Goal: Task Accomplishment & Management: Complete application form

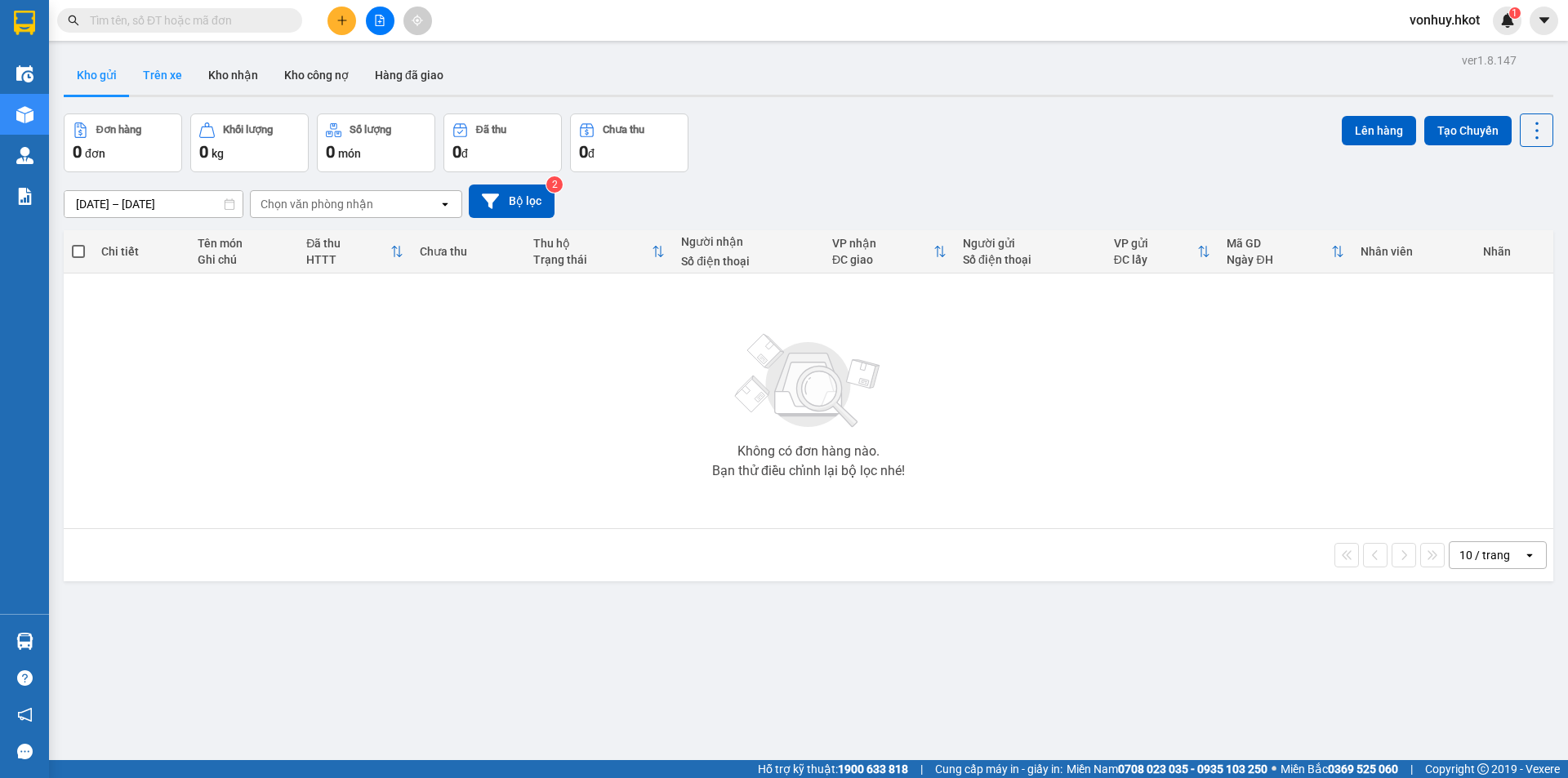
click at [144, 78] on button "Trên xe" at bounding box center [162, 75] width 66 height 39
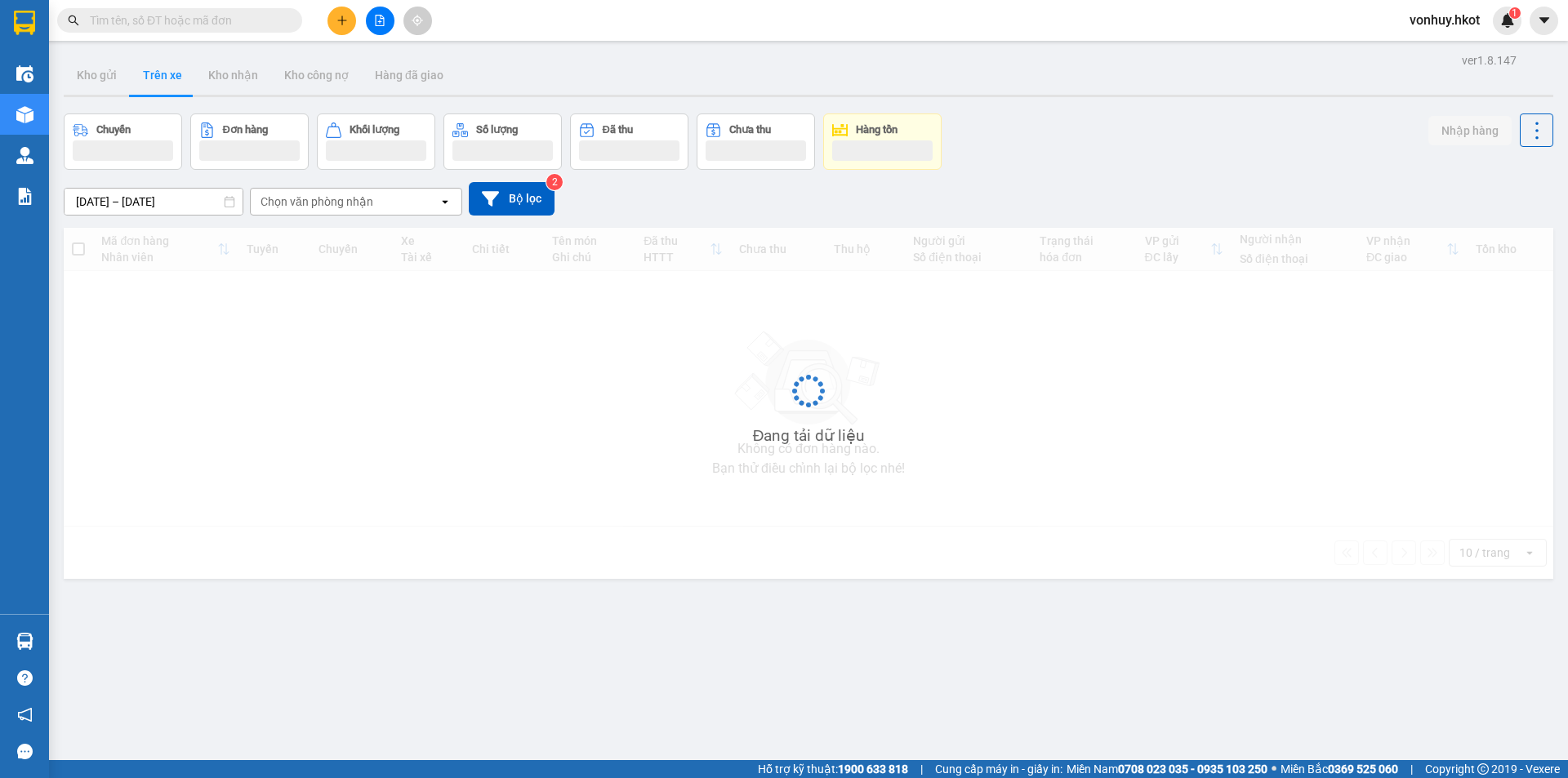
drag, startPoint x: 343, startPoint y: 197, endPoint x: 349, endPoint y: 214, distance: 18.0
click at [344, 197] on div "Chọn văn phòng nhận" at bounding box center [317, 201] width 113 height 17
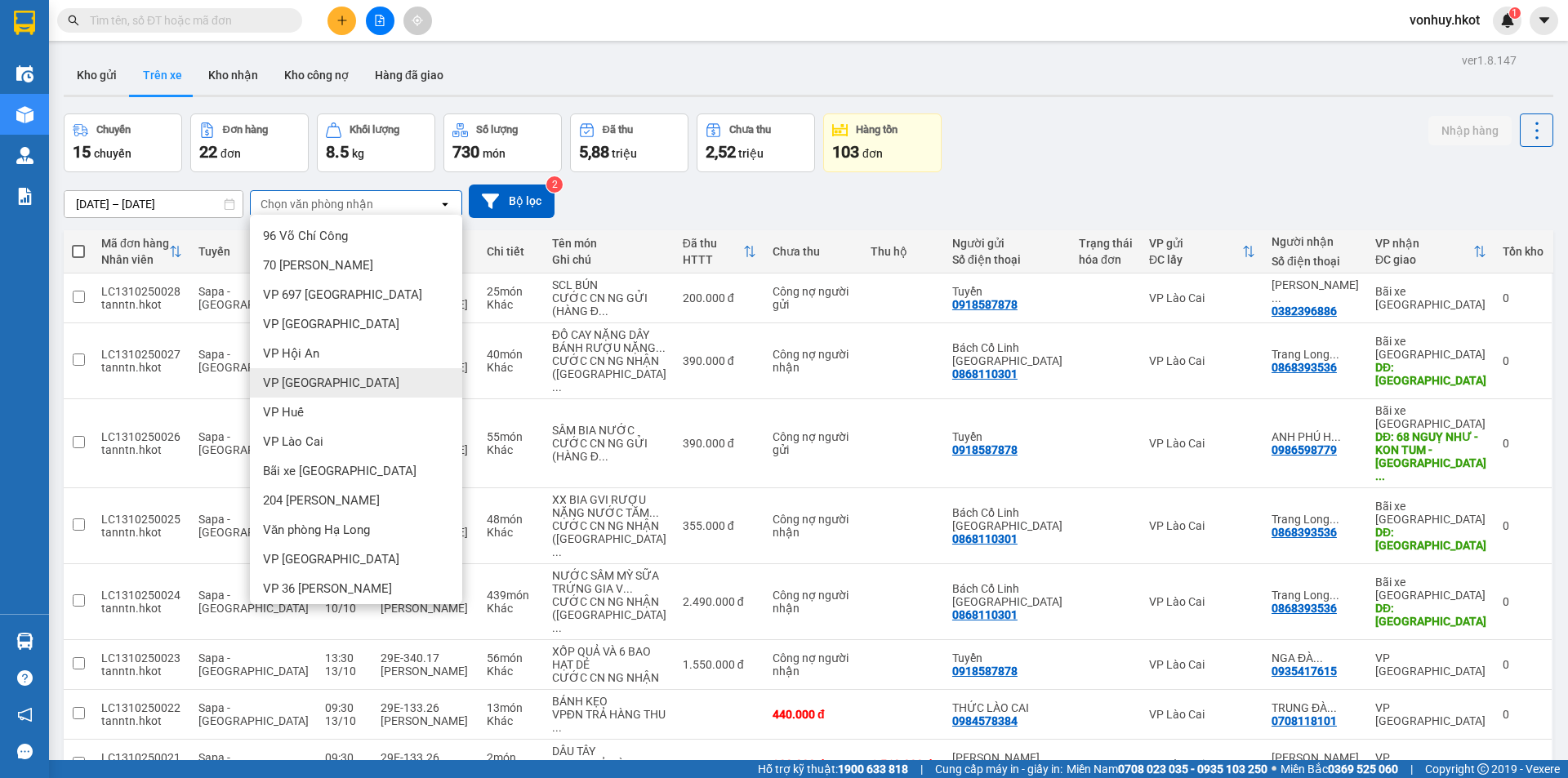
click at [308, 381] on span "VP [GEOGRAPHIC_DATA]" at bounding box center [331, 383] width 136 height 17
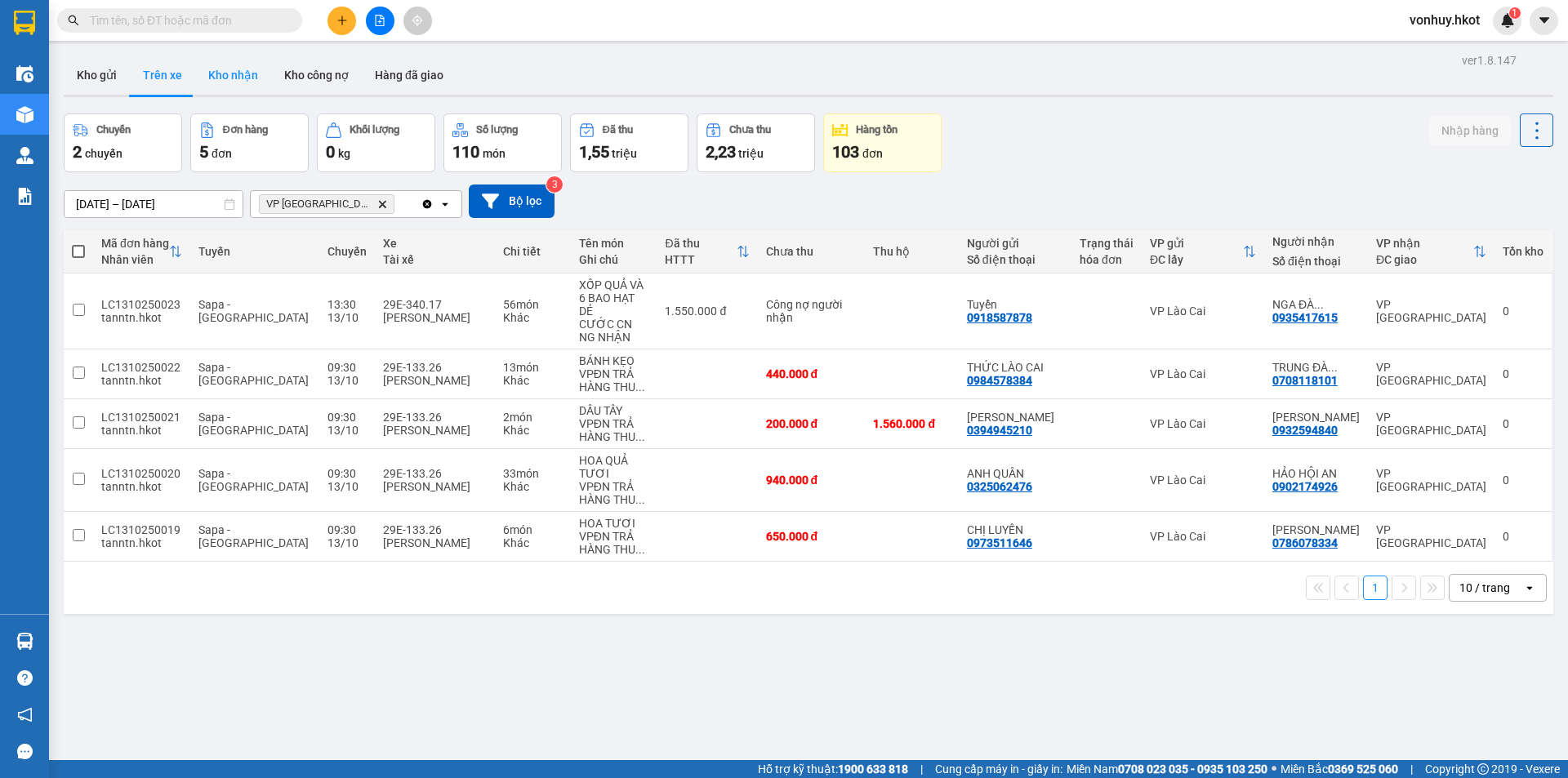
click at [226, 78] on button "Kho nhận" at bounding box center [233, 75] width 76 height 39
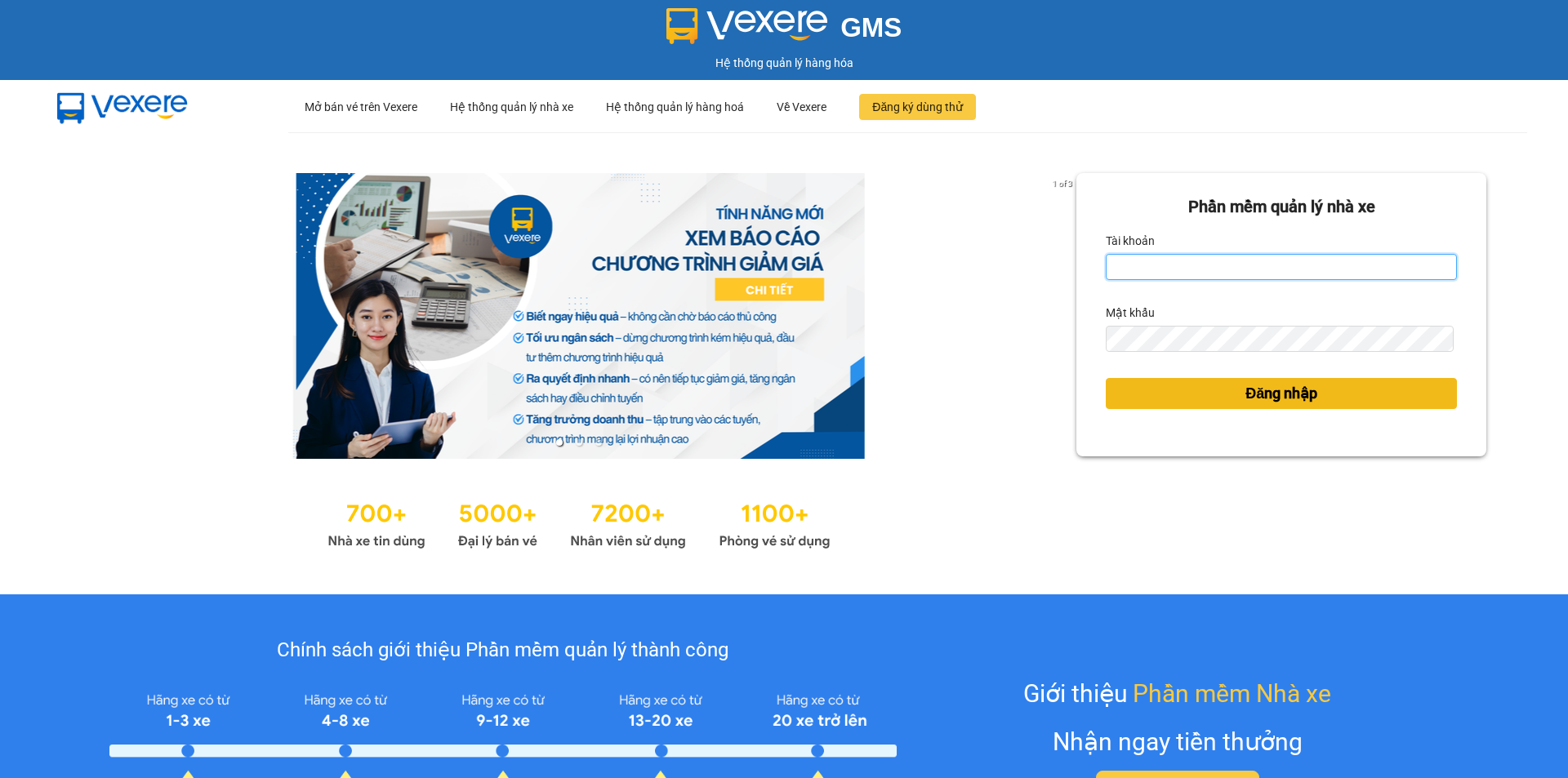
type input "vonhuy.hkot"
click at [1256, 392] on span "Đăng nhập" at bounding box center [1281, 393] width 72 height 23
click at [1250, 391] on div "Phần mềm quản lý nhà xe Tài khoản vonhuy.hkot Mật khẩu Đăng nhập" at bounding box center [1281, 363] width 410 height 380
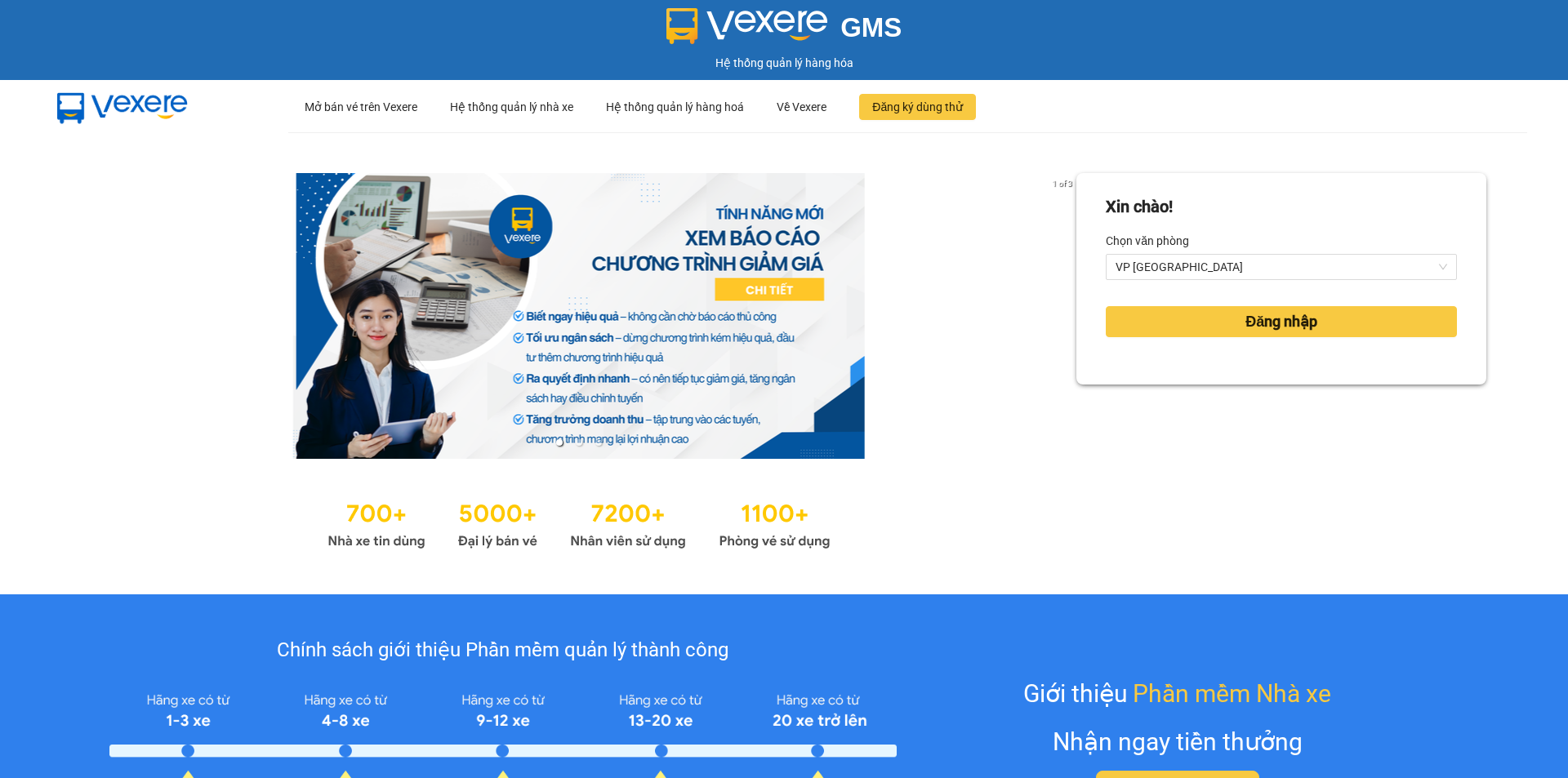
click at [1231, 297] on form "Xin chào! Chọn văn phòng VP Đà Nẵng Đăng nhập" at bounding box center [1281, 278] width 352 height 169
click at [1239, 307] on button "Đăng nhập" at bounding box center [1281, 321] width 352 height 31
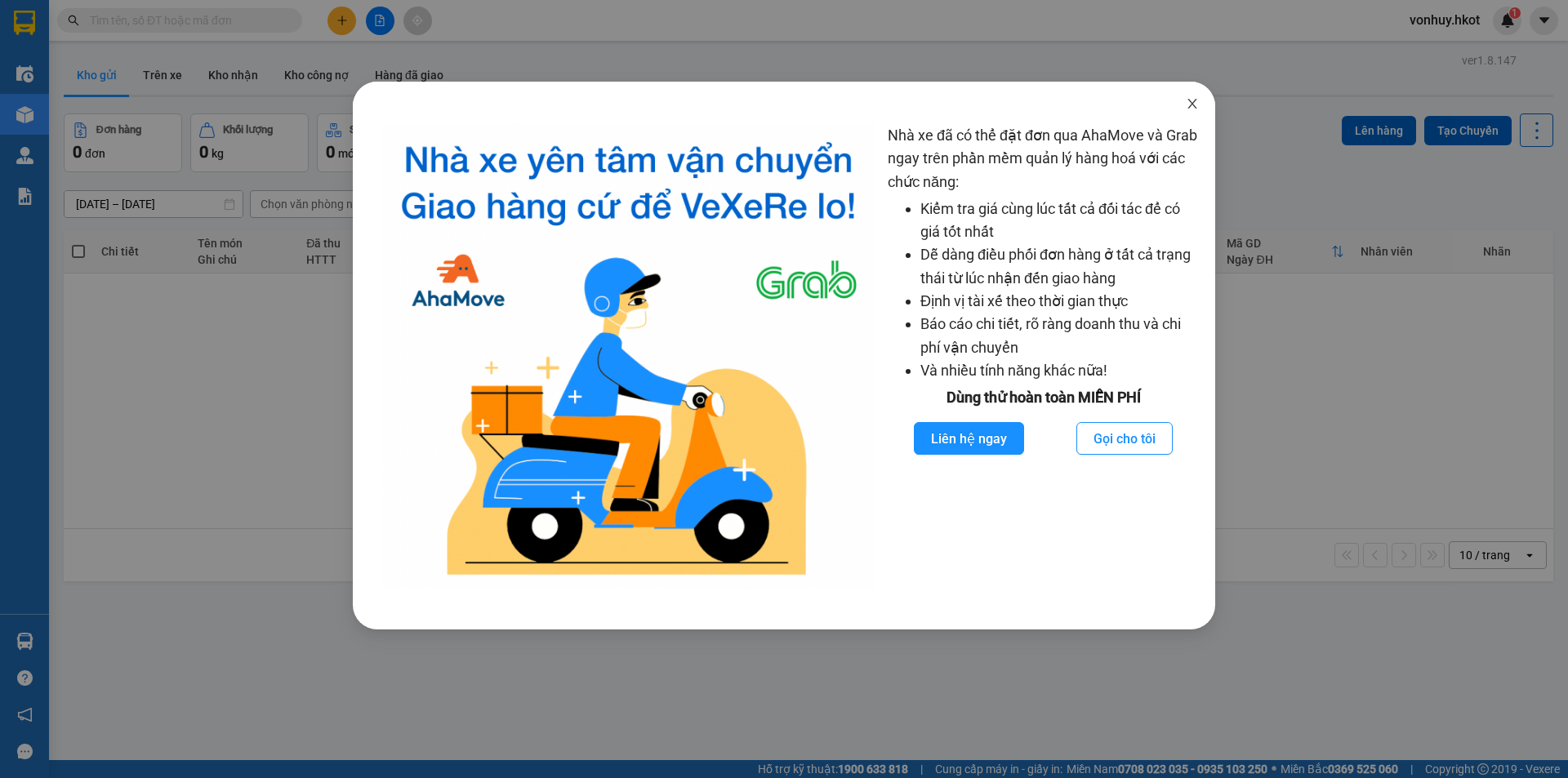
click at [1188, 106] on icon "close" at bounding box center [1192, 103] width 13 height 13
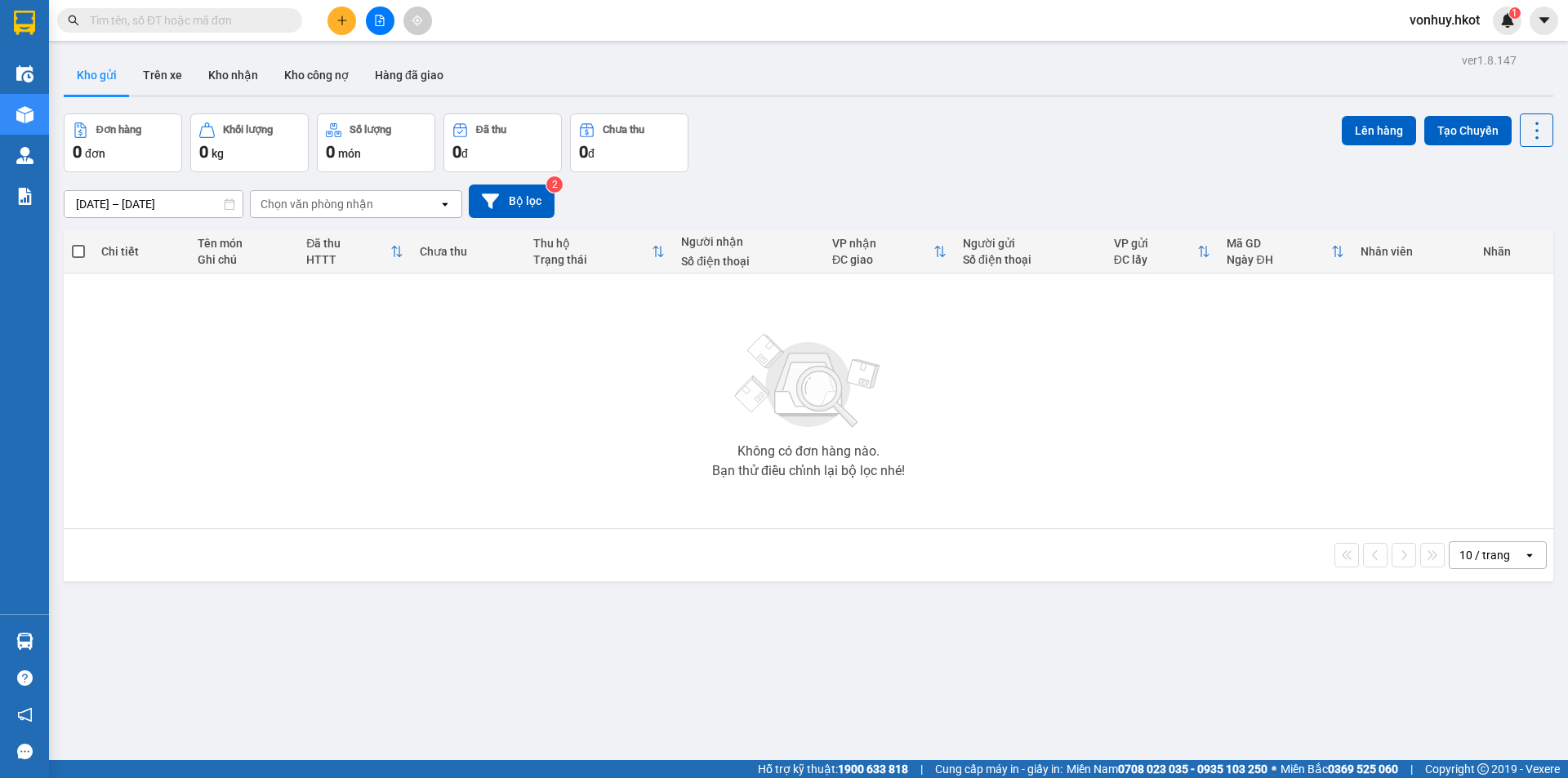
click at [366, 188] on div "12/10/2025 – 14/10/2025 Press the down arrow key to interact with the calendar …" at bounding box center [808, 201] width 1489 height 33
click at [366, 197] on div "Chọn văn phòng nhận" at bounding box center [317, 204] width 113 height 17
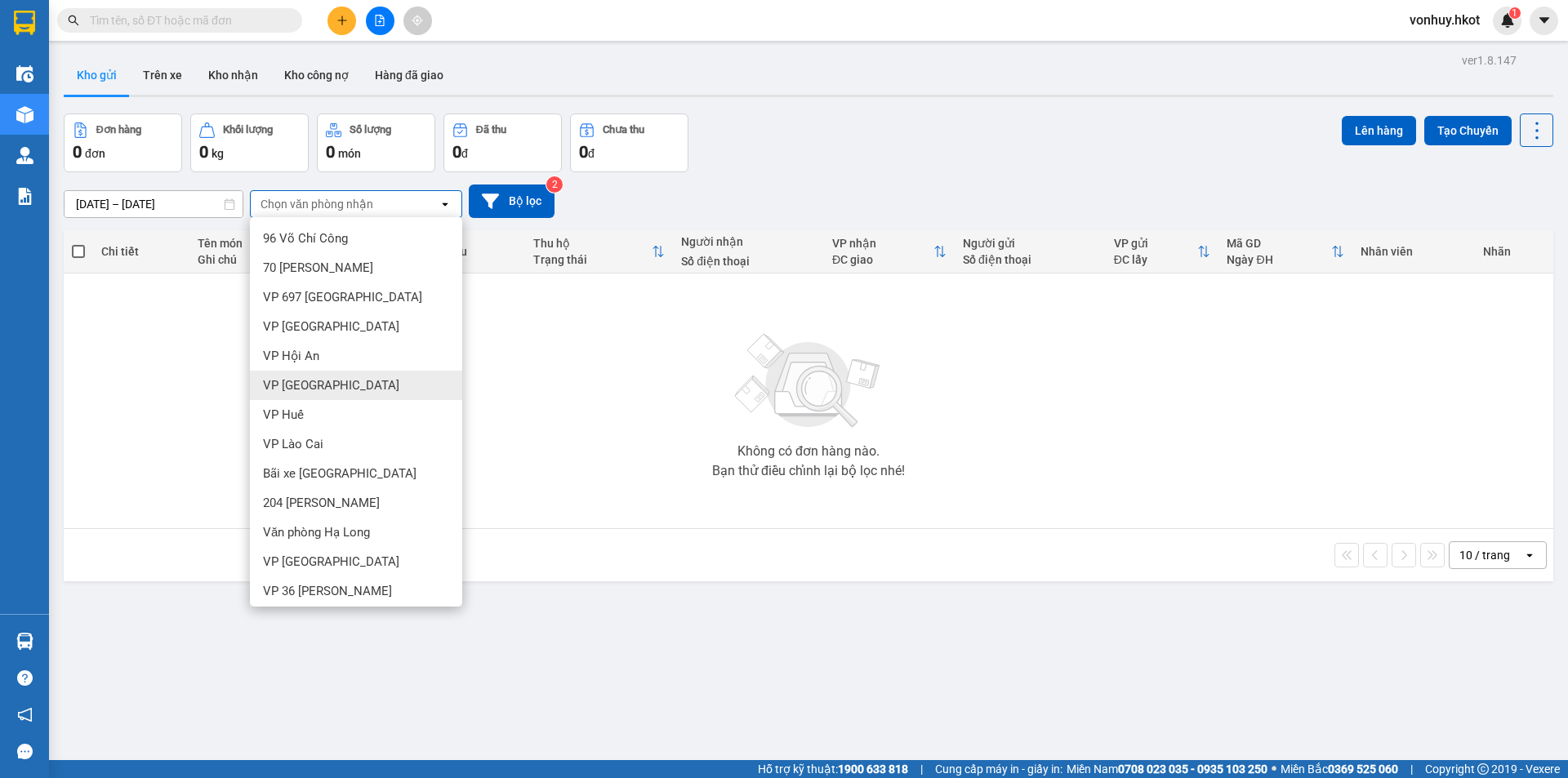
click at [286, 379] on span "VP [GEOGRAPHIC_DATA]" at bounding box center [331, 385] width 136 height 17
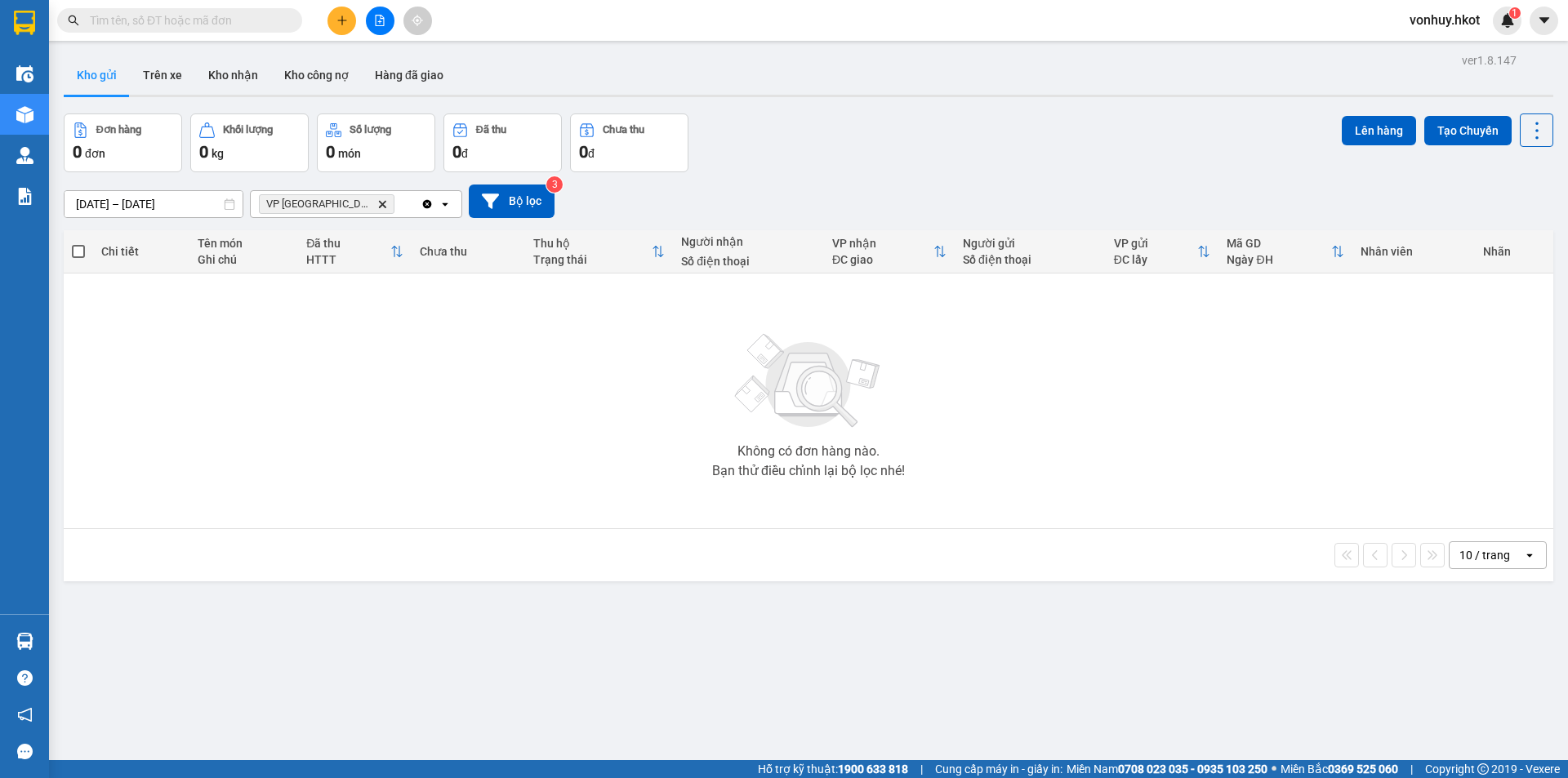
click at [349, 21] on button at bounding box center [341, 20] width 29 height 29
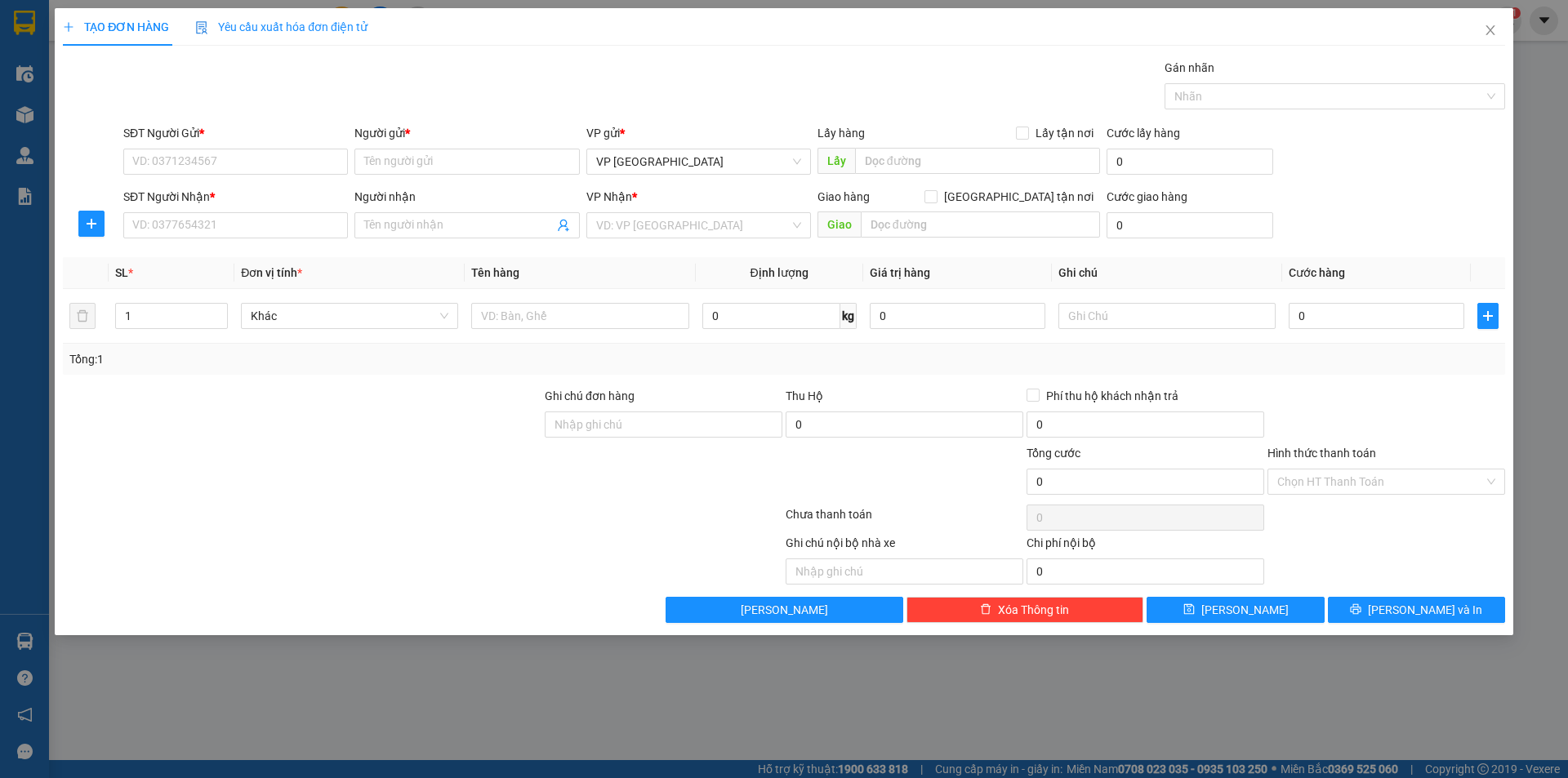
click at [584, 233] on div "VP Nhận * VD: VP Sài Gòn" at bounding box center [699, 216] width 231 height 57
click at [652, 220] on input "search" at bounding box center [693, 226] width 193 height 24
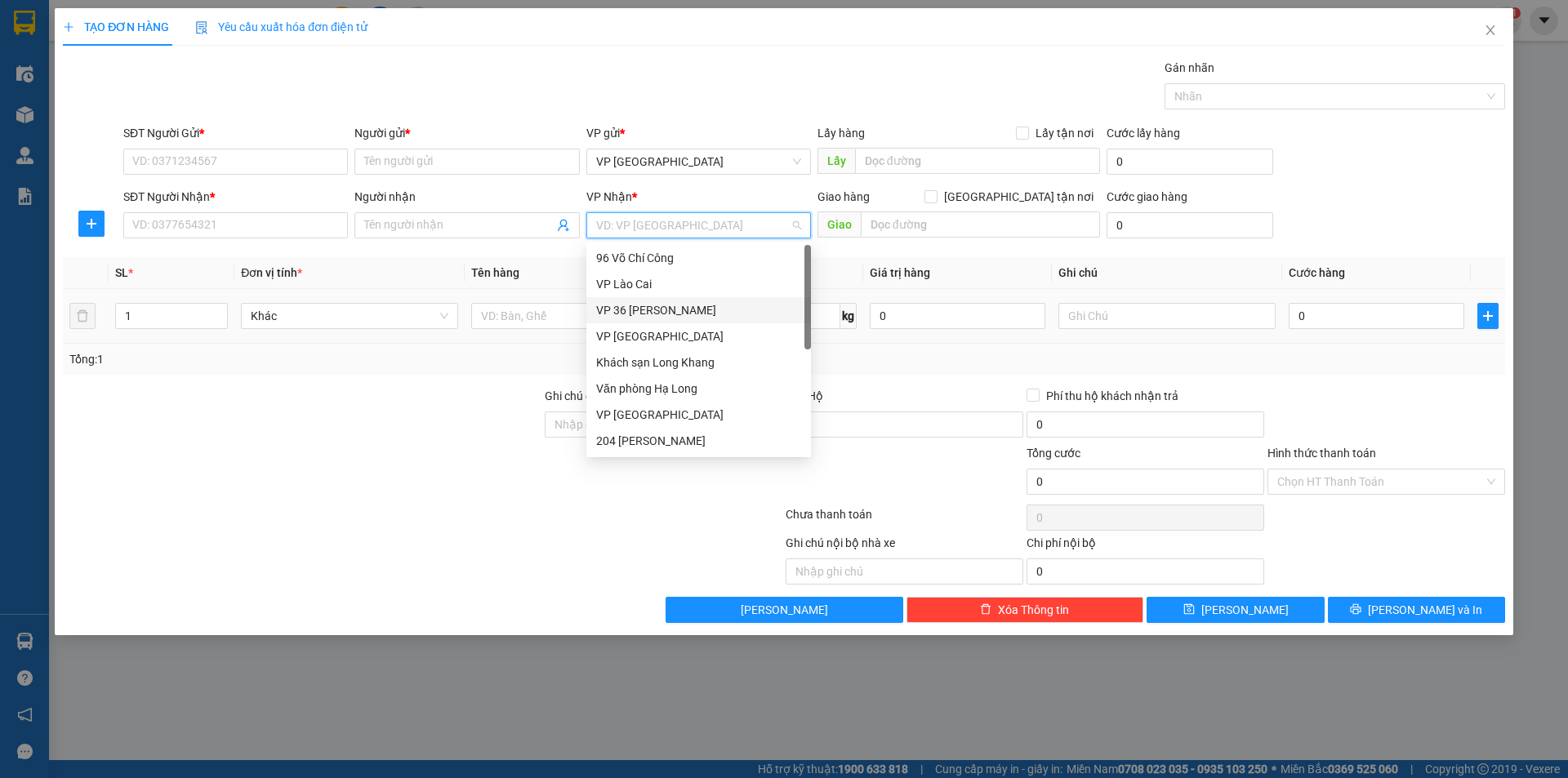
click at [476, 374] on div "Tổng: 1" at bounding box center [784, 358] width 1442 height 31
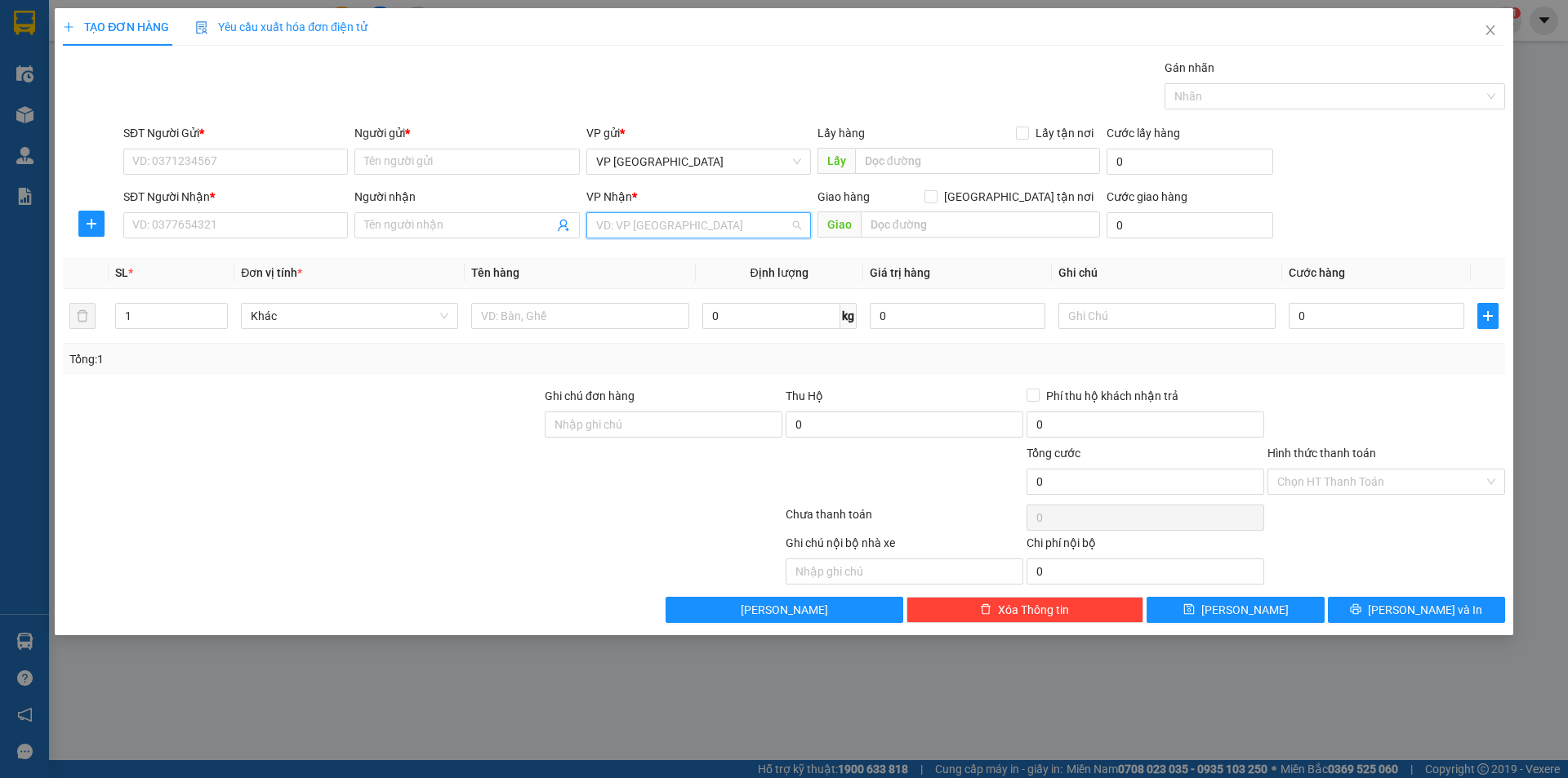
click at [645, 217] on input "search" at bounding box center [693, 226] width 193 height 24
click at [233, 452] on div at bounding box center [302, 472] width 482 height 57
click at [683, 228] on input "search" at bounding box center [693, 226] width 193 height 24
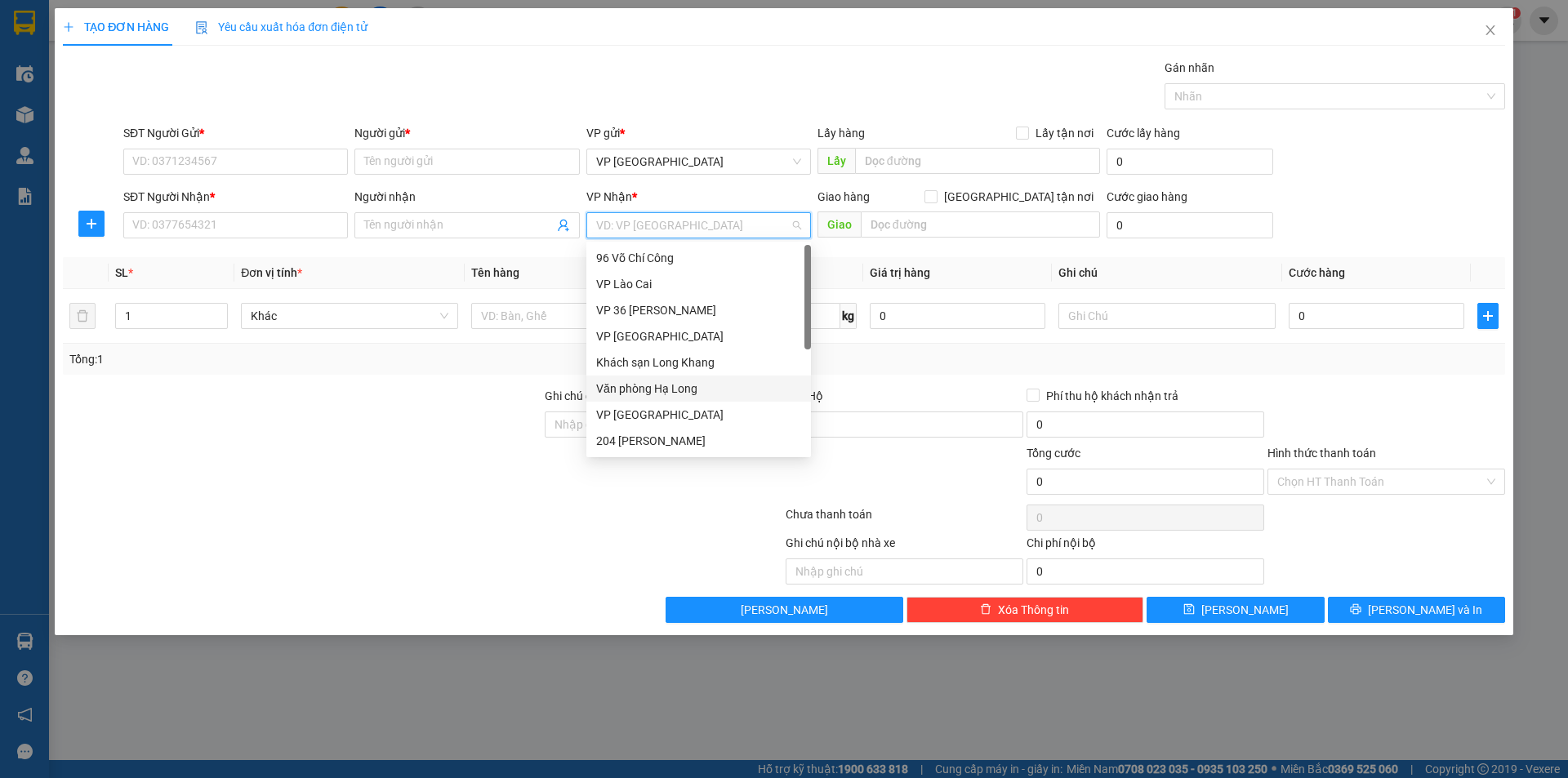
click at [443, 463] on div at bounding box center [302, 472] width 482 height 57
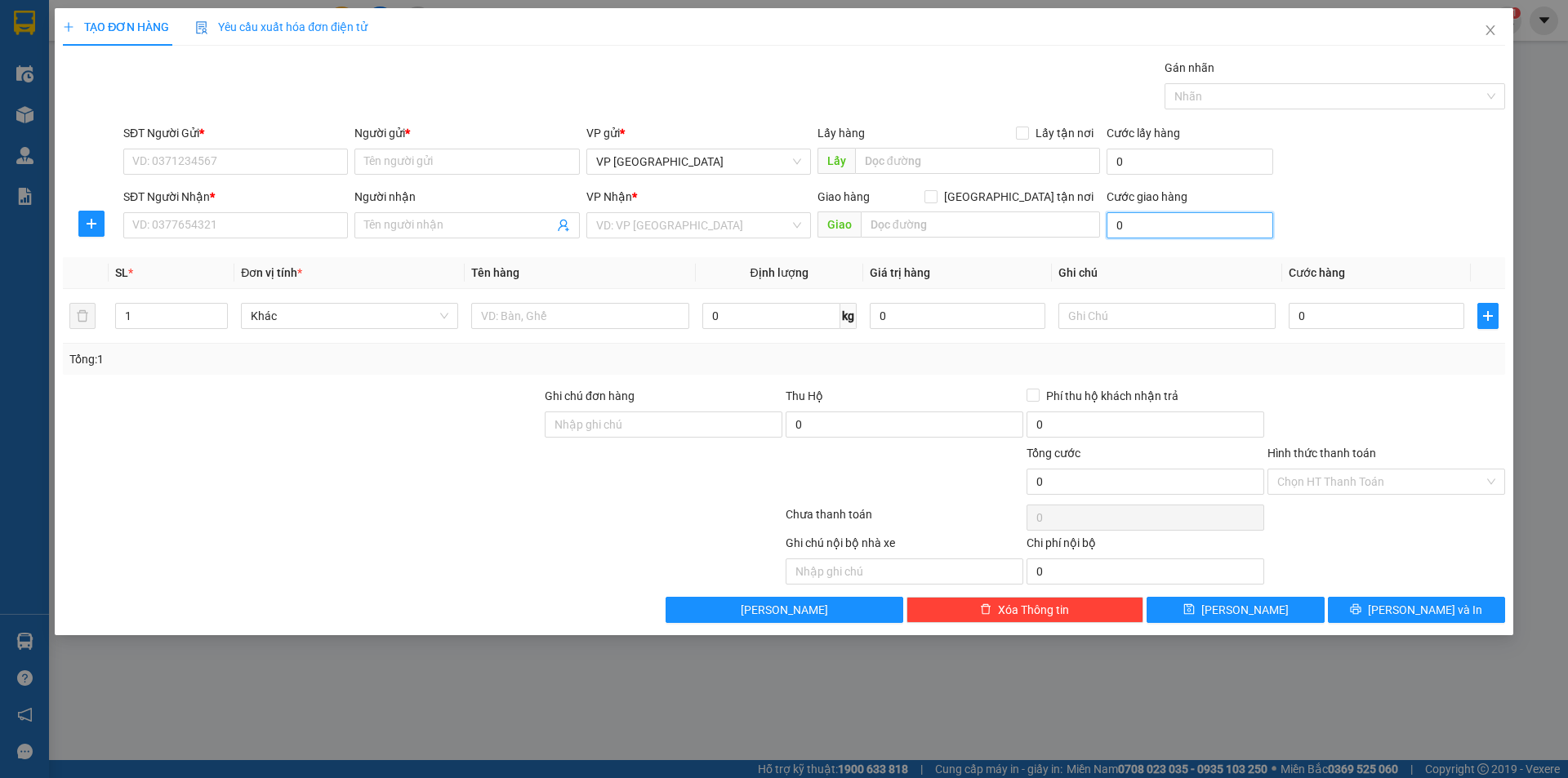
click at [1144, 230] on input "0" at bounding box center [1189, 226] width 167 height 26
click at [1154, 150] on input "0" at bounding box center [1189, 162] width 167 height 26
click at [1150, 215] on input "0" at bounding box center [1189, 226] width 167 height 26
click at [1077, 325] on input "text" at bounding box center [1167, 316] width 217 height 26
click at [937, 191] on span at bounding box center [930, 197] width 13 height 13
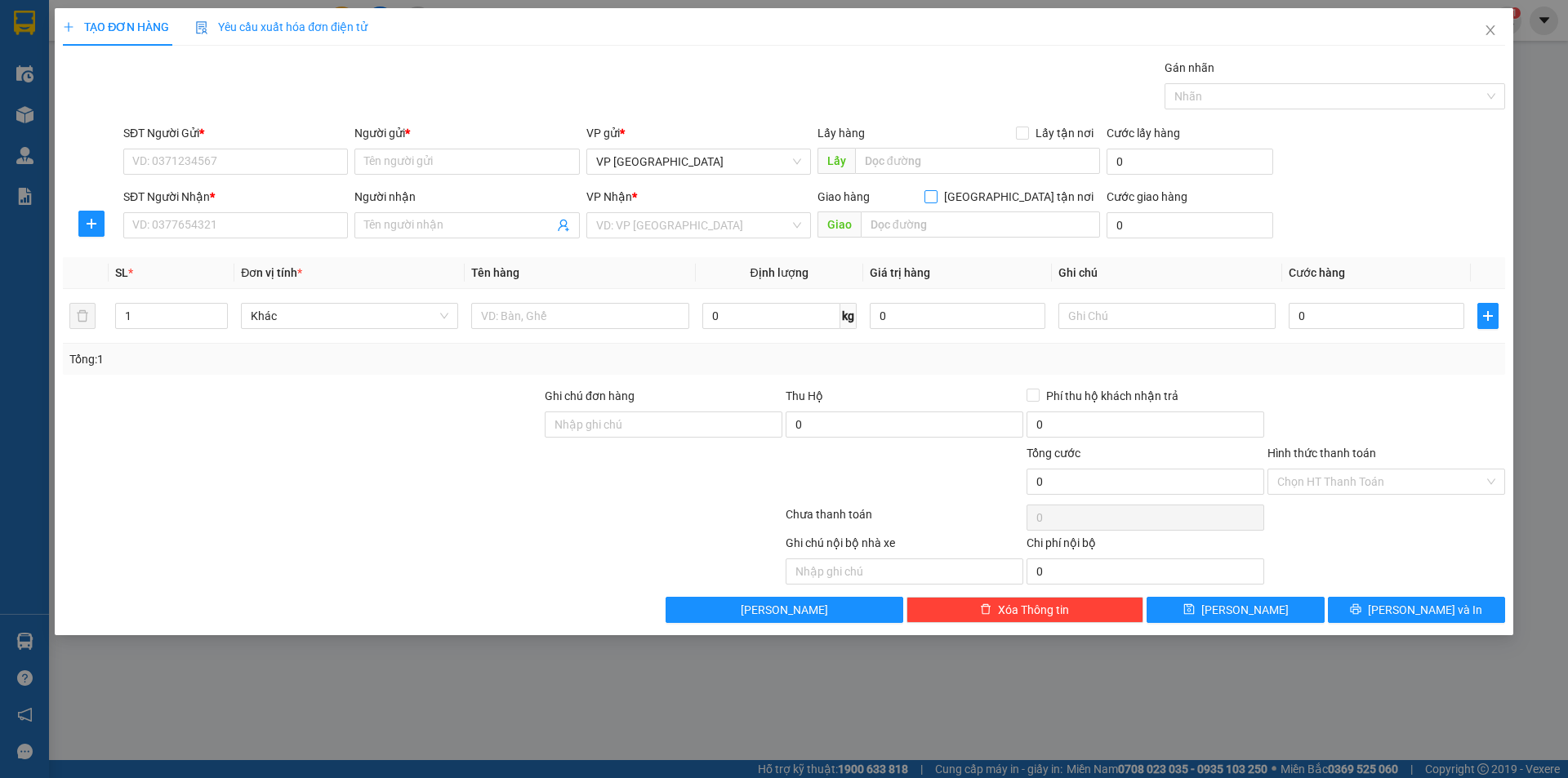
click at [936, 191] on input "Giao tận nơi" at bounding box center [930, 196] width 11 height 11
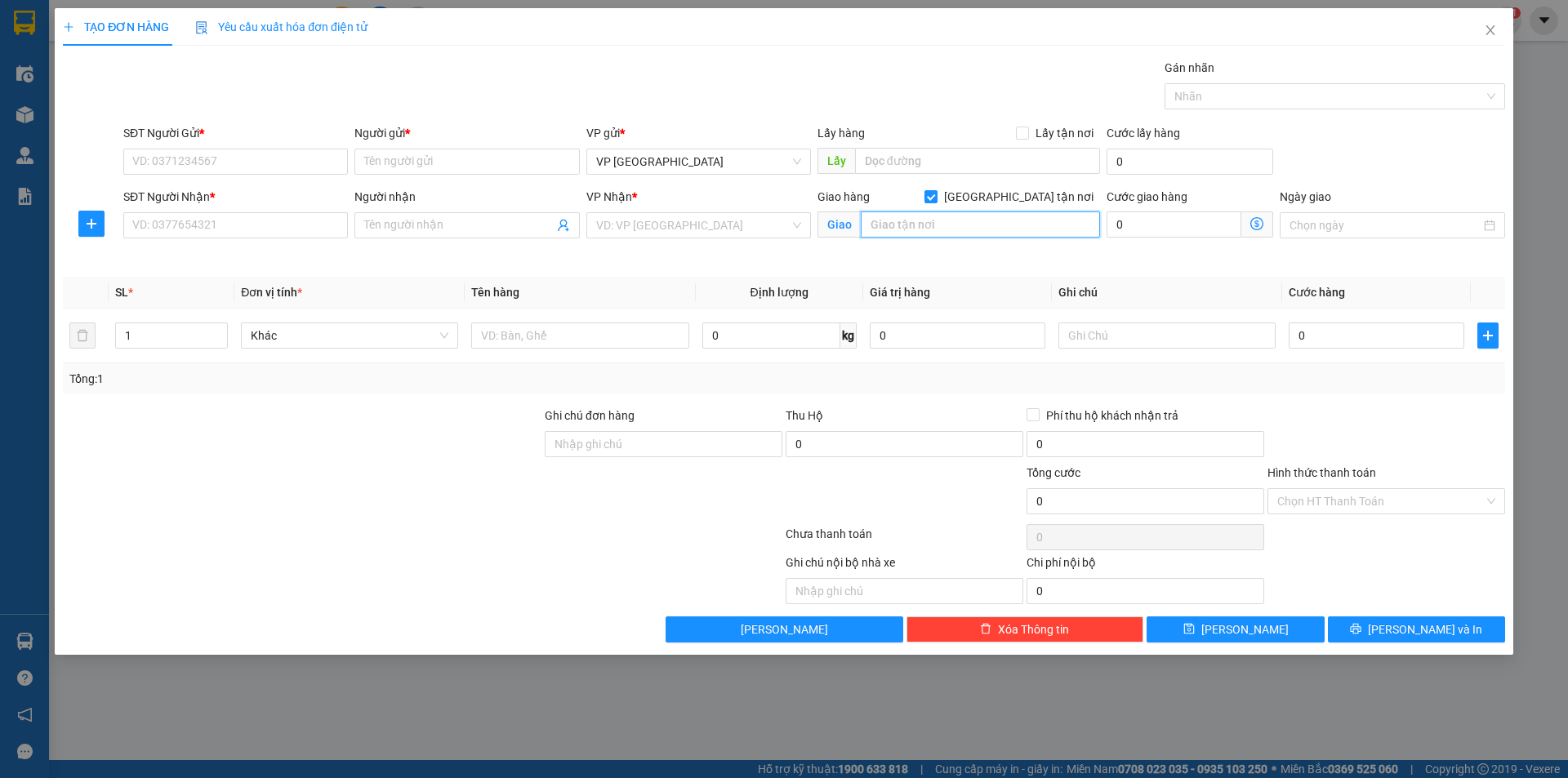
click at [924, 233] on input "text" at bounding box center [980, 225] width 240 height 26
click at [936, 197] on input "Giao tận nơi" at bounding box center [930, 196] width 11 height 11
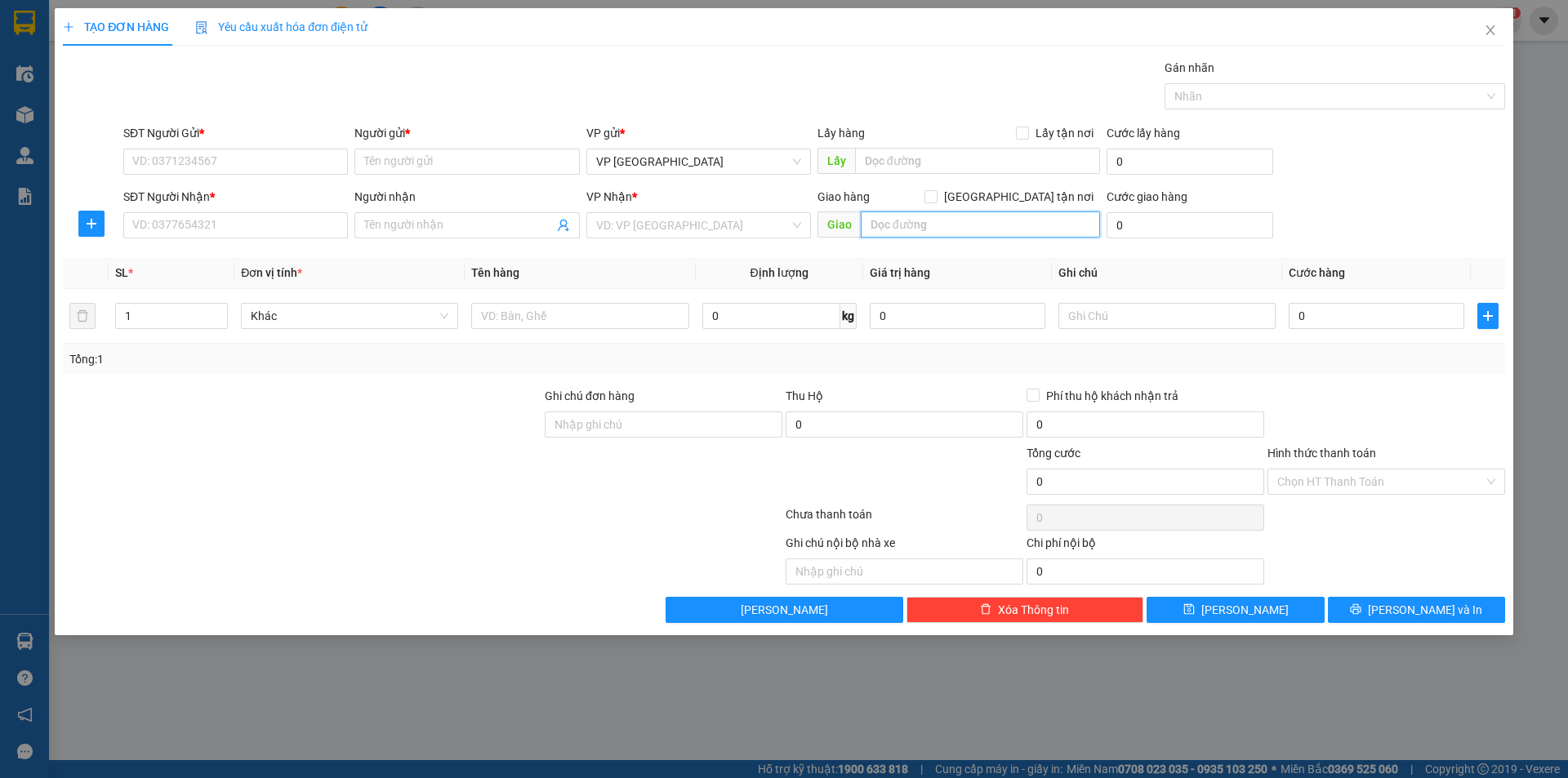
click at [914, 235] on input "text" at bounding box center [980, 225] width 240 height 26
click at [936, 196] on input "Giao tận nơi" at bounding box center [930, 196] width 11 height 11
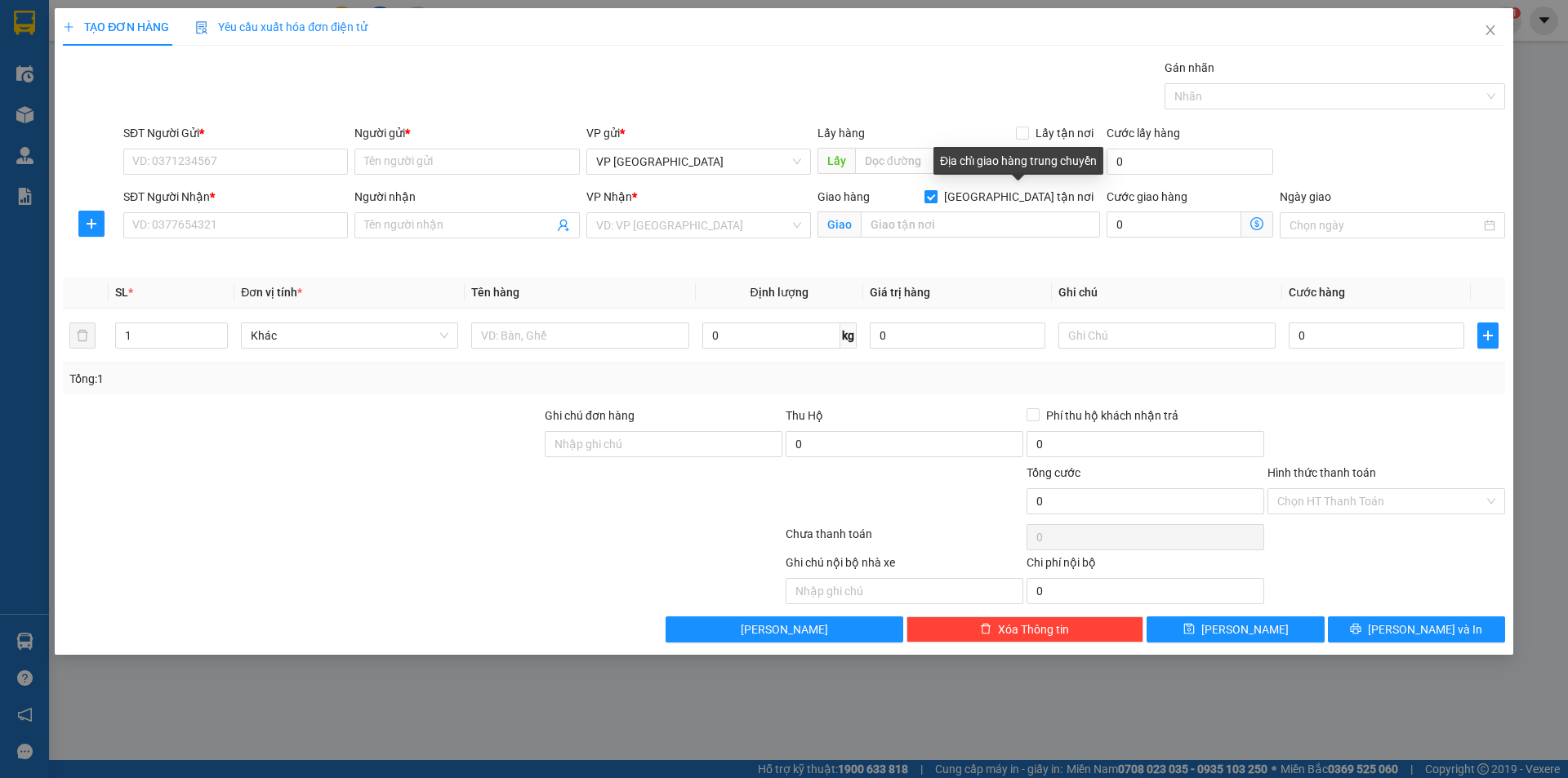
click at [936, 198] on input "Giao tận nơi" at bounding box center [930, 196] width 11 height 11
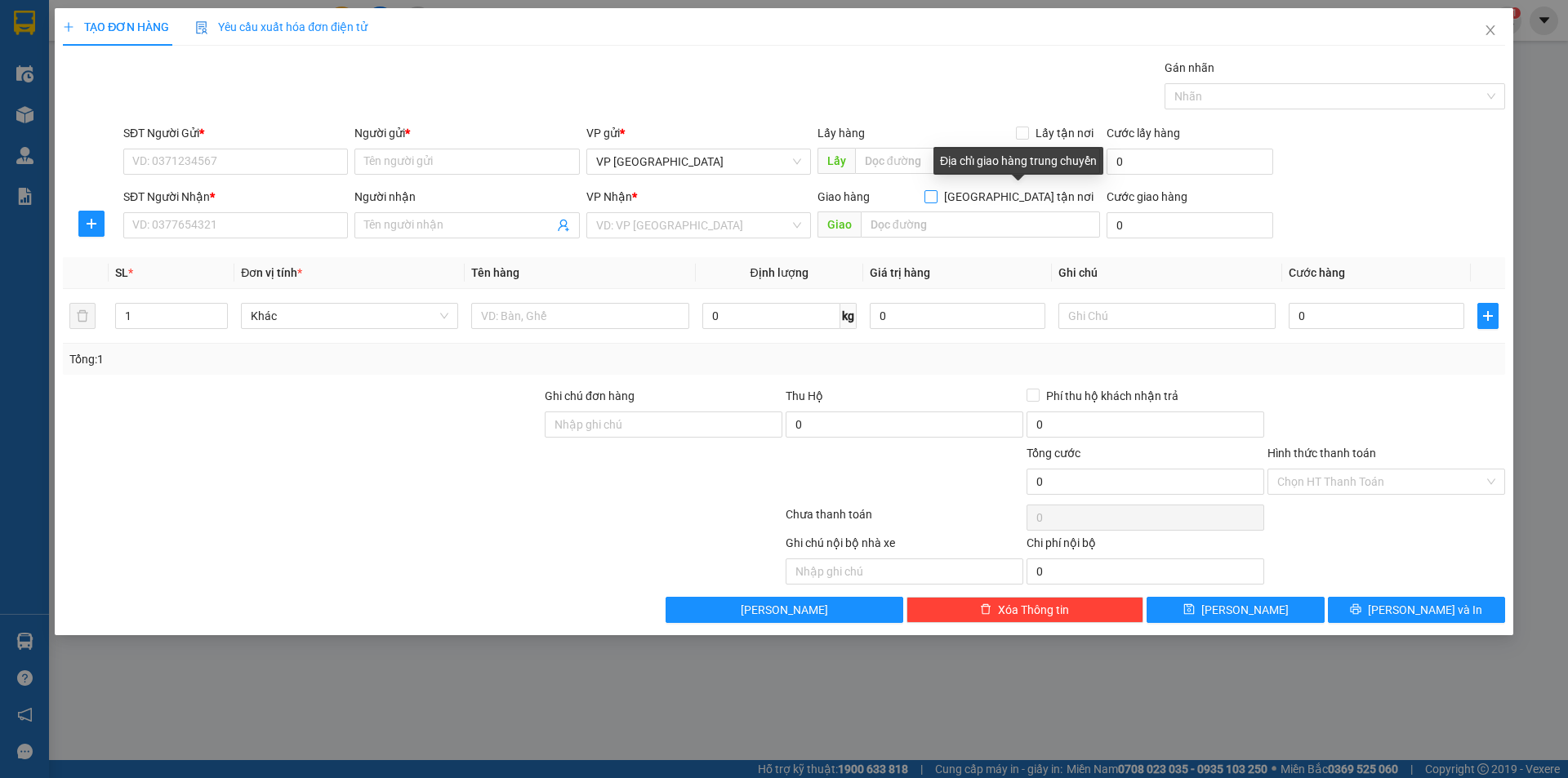
click at [936, 198] on input "Giao tận nơi" at bounding box center [930, 196] width 11 height 11
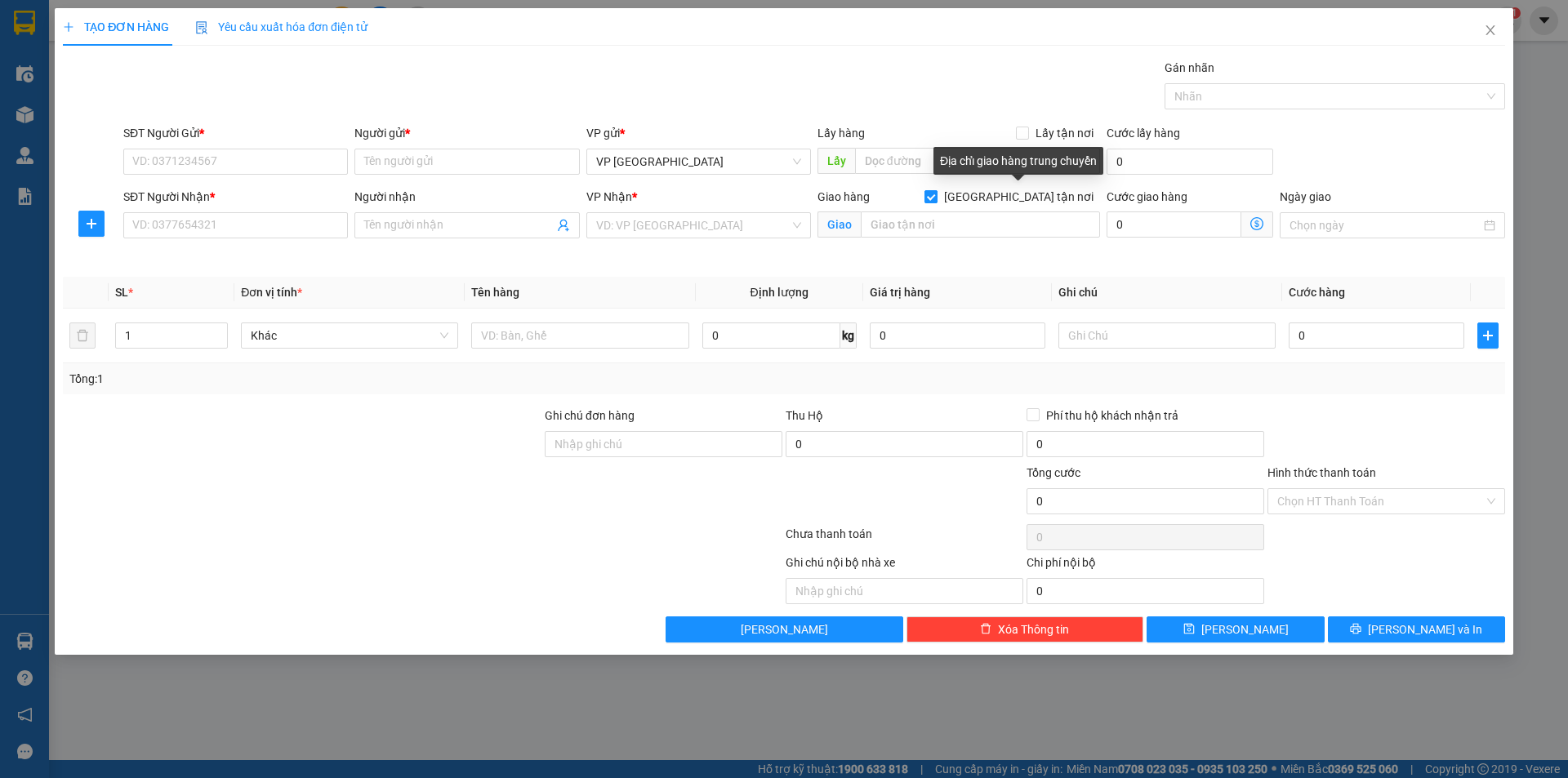
click at [936, 198] on input "Giao tận nơi" at bounding box center [930, 196] width 11 height 11
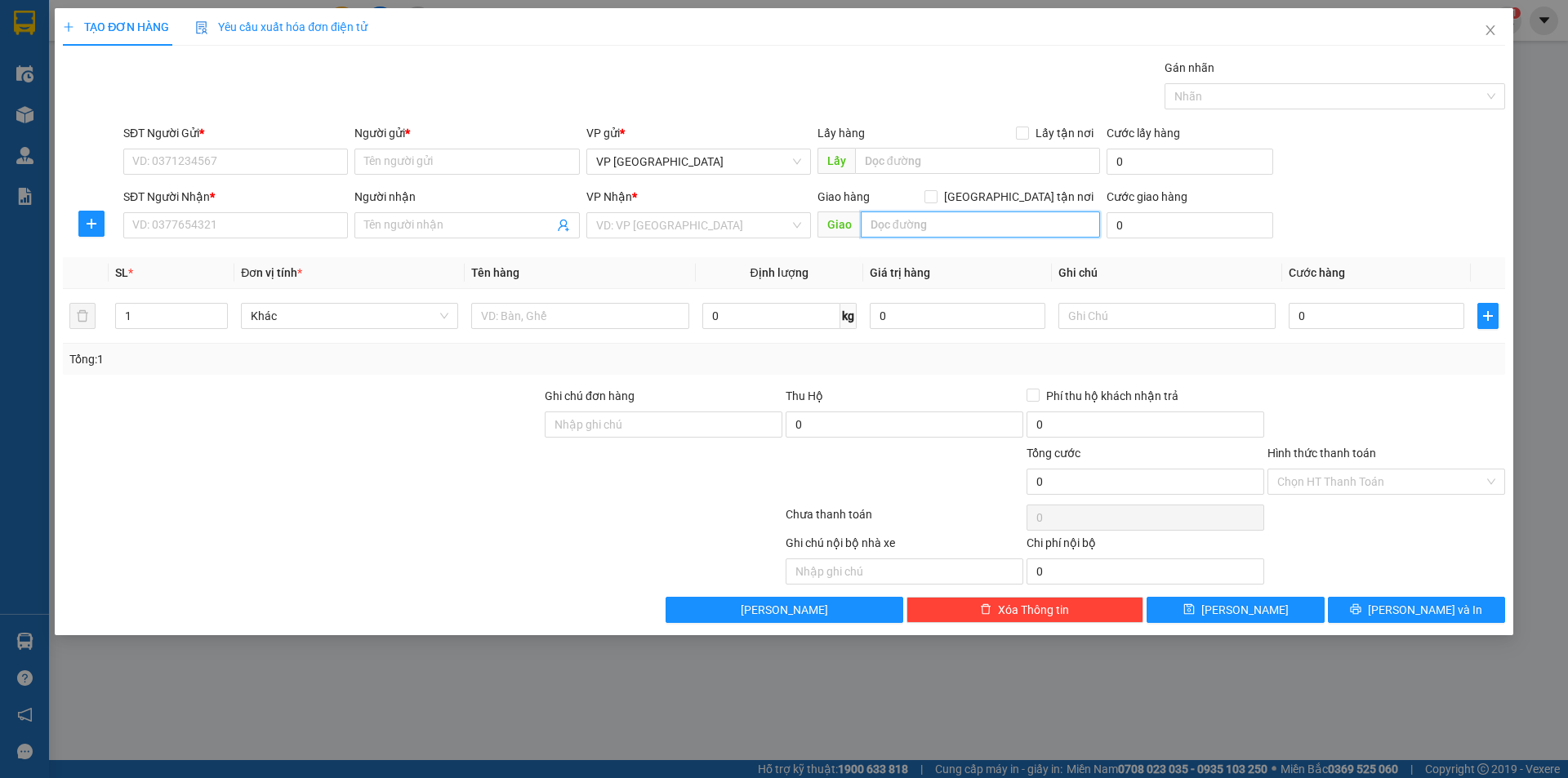
click at [895, 219] on input "text" at bounding box center [980, 225] width 240 height 26
drag, startPoint x: 895, startPoint y: 219, endPoint x: 1000, endPoint y: 226, distance: 105.2
click at [999, 226] on input "text" at bounding box center [980, 225] width 240 height 26
click at [652, 221] on input "search" at bounding box center [693, 226] width 193 height 24
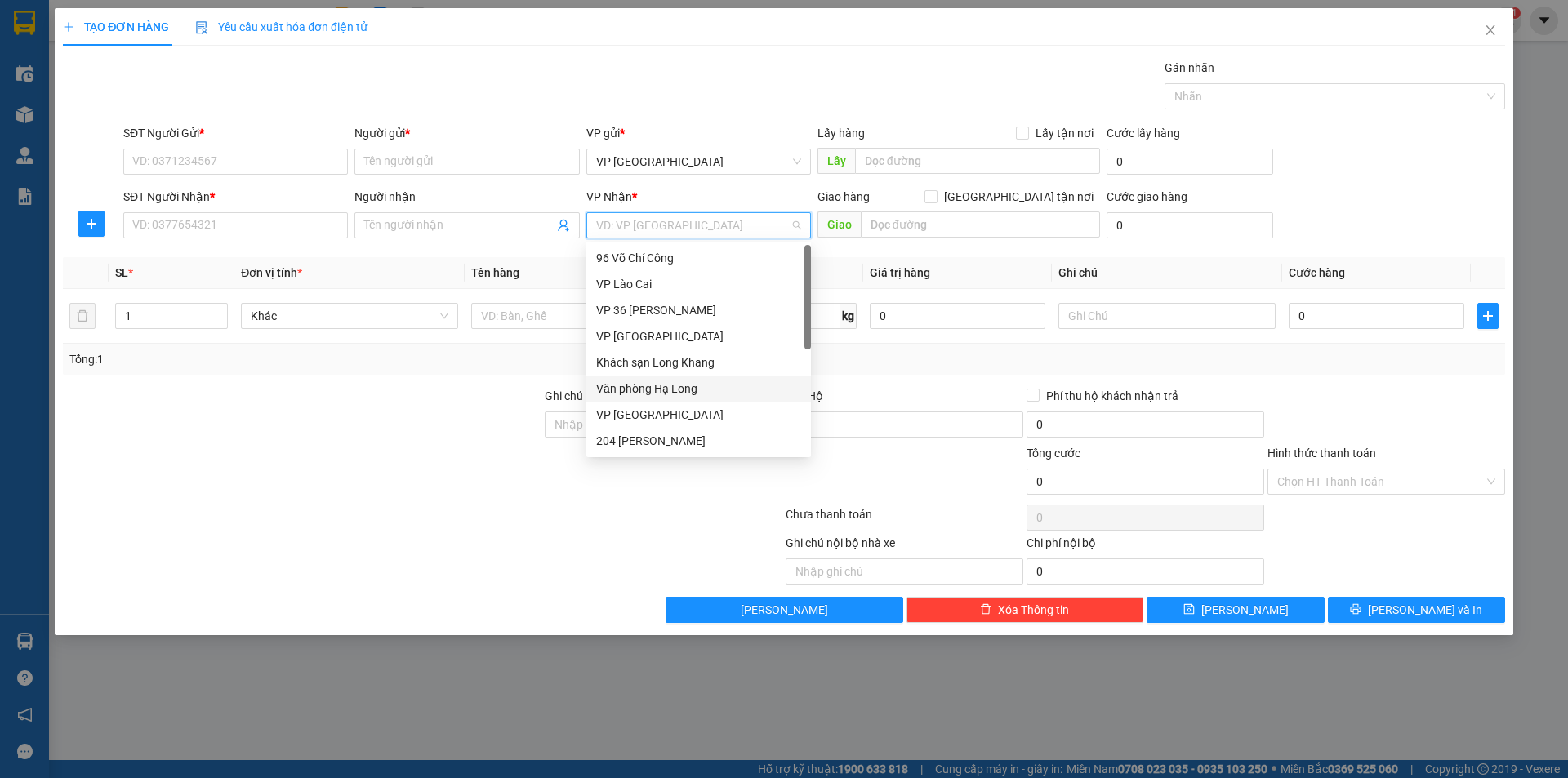
click at [822, 86] on div "Gán nhãn Nhãn" at bounding box center [814, 87] width 1389 height 57
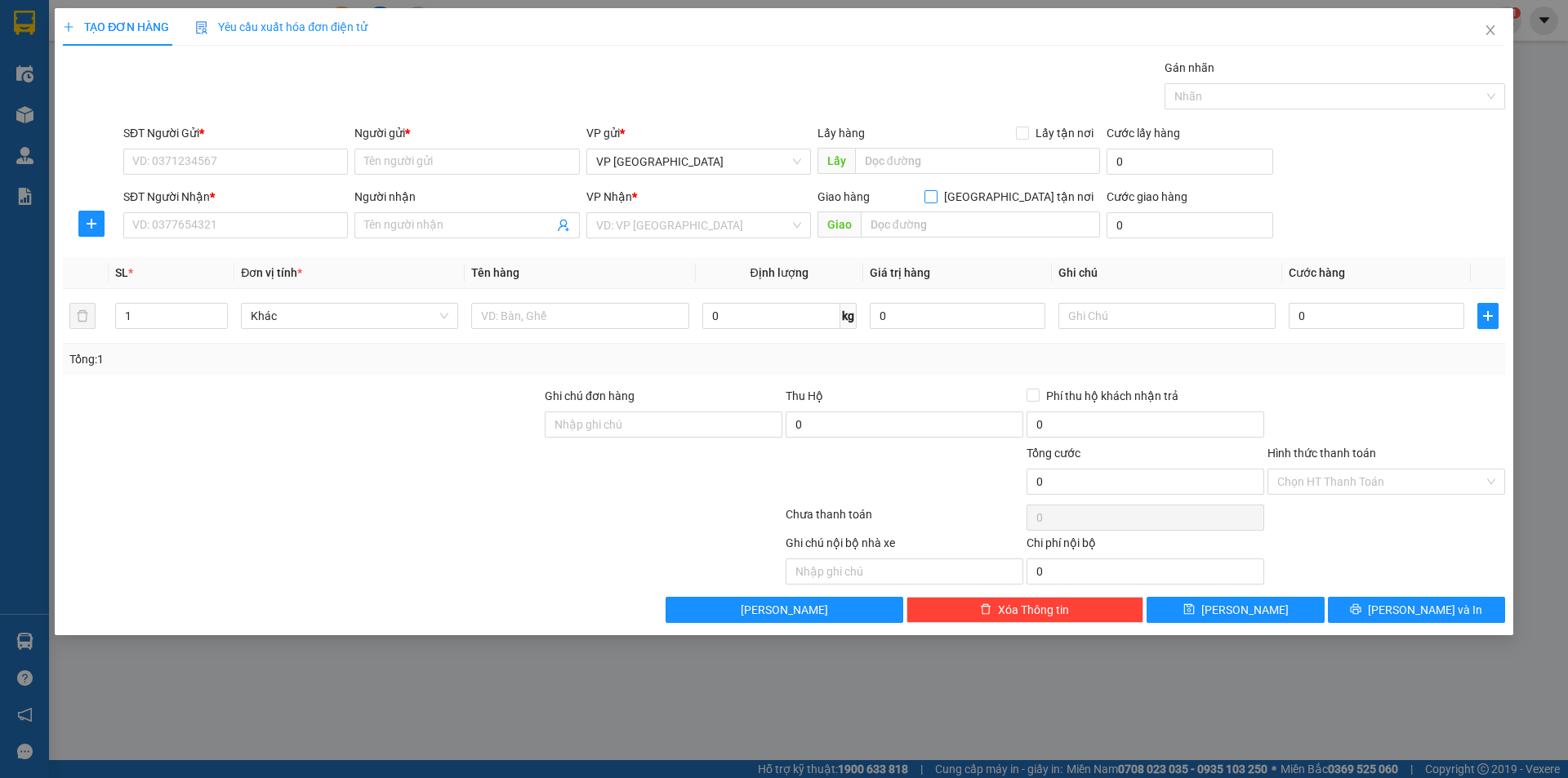
click at [1028, 198] on span "Giao tận nơi" at bounding box center [1019, 197] width 163 height 18
click at [936, 198] on input "Giao tận nơi" at bounding box center [930, 196] width 11 height 11
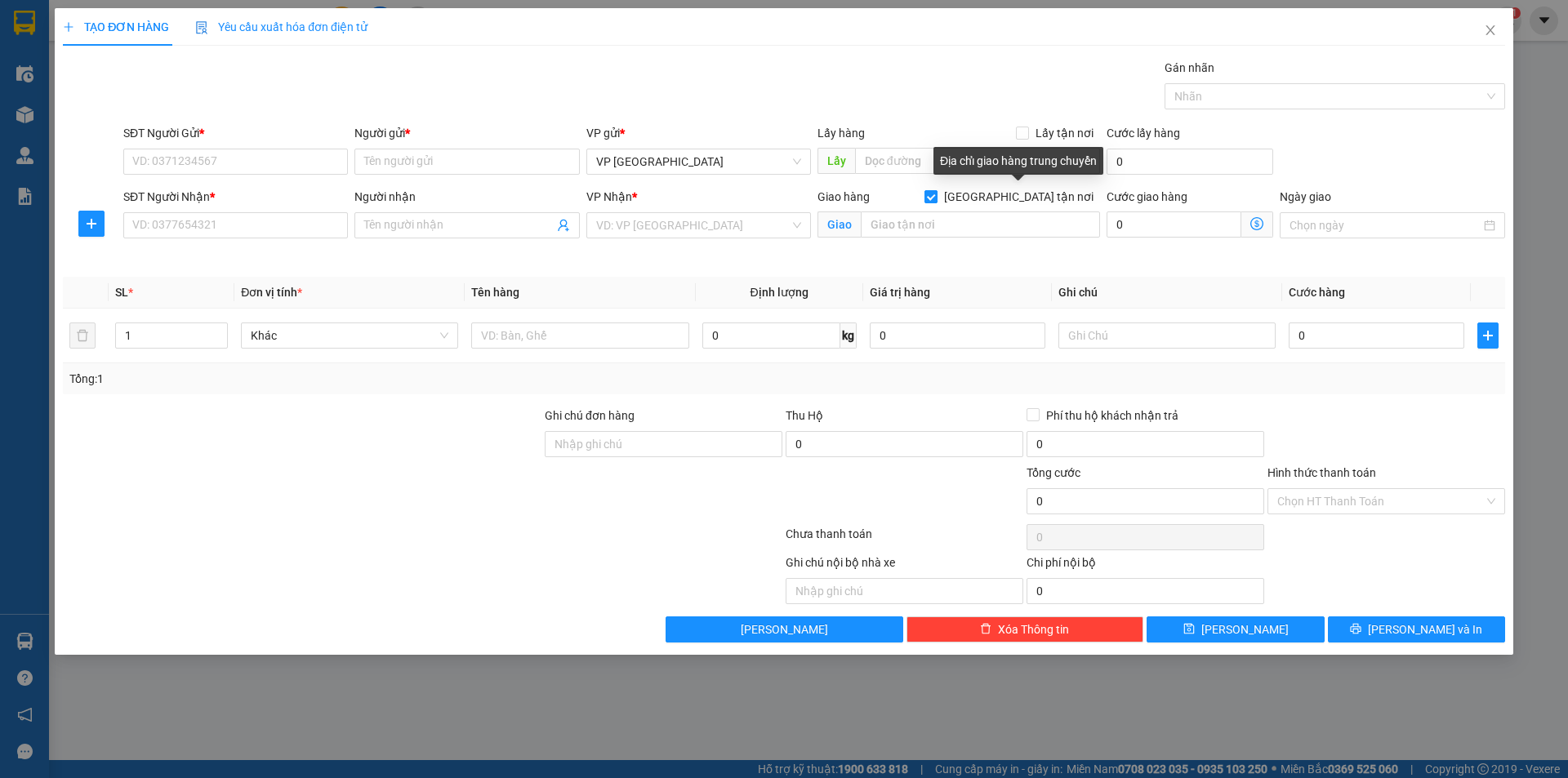
click at [1028, 198] on span "Giao tận nơi" at bounding box center [1019, 197] width 163 height 18
click at [936, 198] on input "Giao tận nơi" at bounding box center [930, 196] width 11 height 11
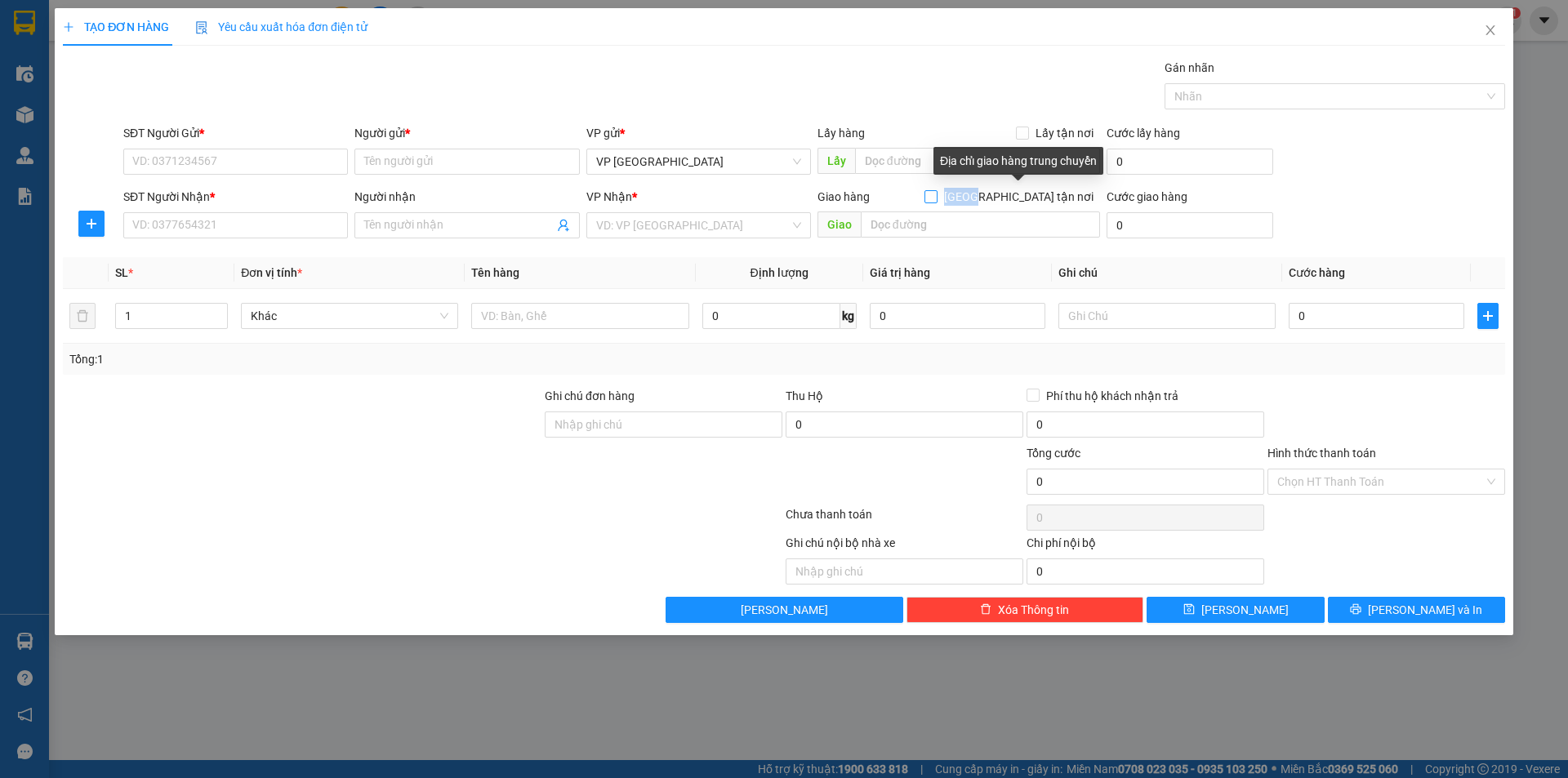
click at [1028, 198] on span "Giao tận nơi" at bounding box center [1019, 197] width 163 height 18
click at [936, 198] on input "Giao tận nơi" at bounding box center [930, 196] width 11 height 11
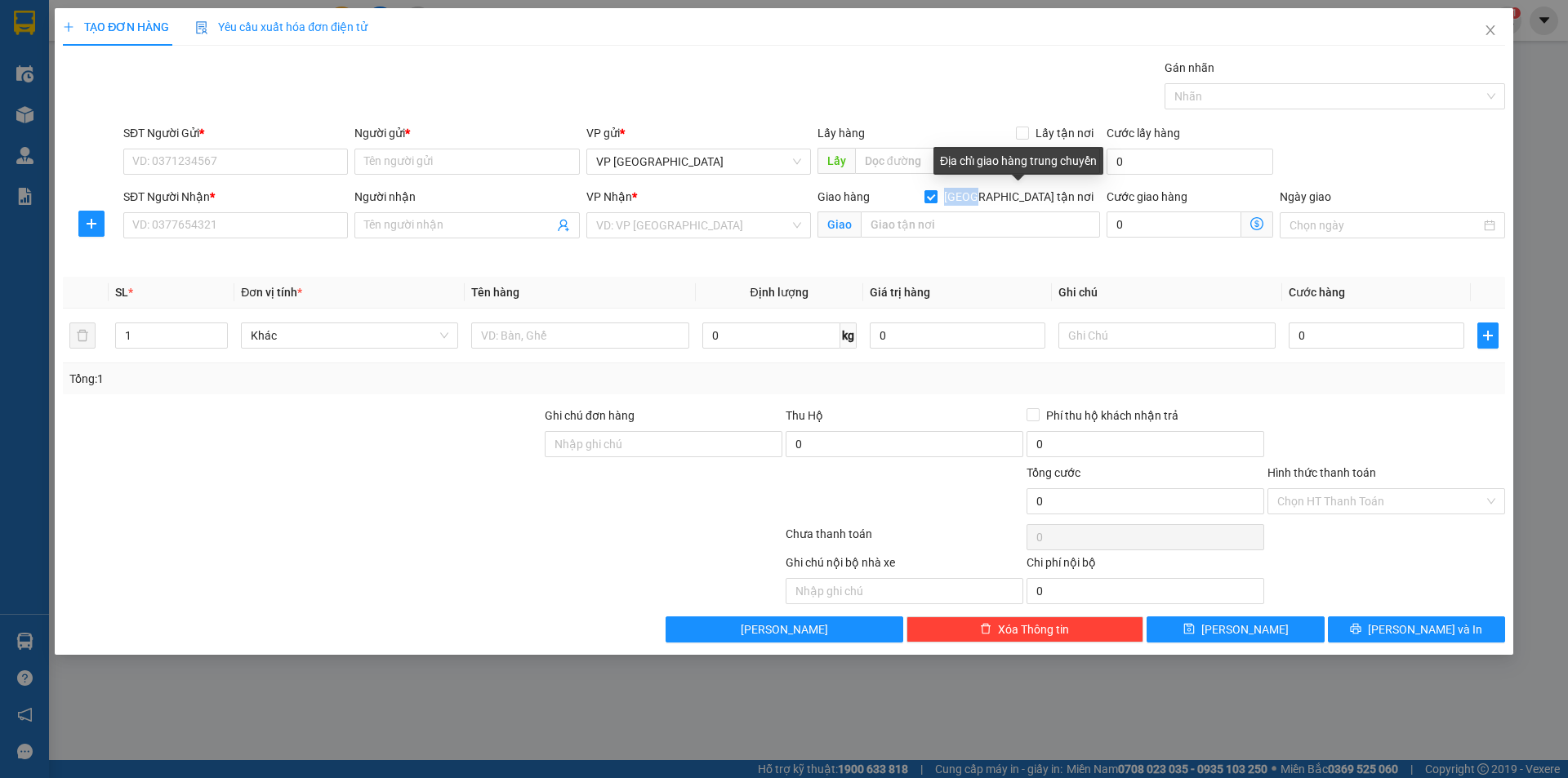
click at [1028, 198] on span "Giao tận nơi" at bounding box center [1019, 197] width 163 height 18
click at [936, 198] on input "Giao tận nơi" at bounding box center [930, 196] width 11 height 11
checkbox input "false"
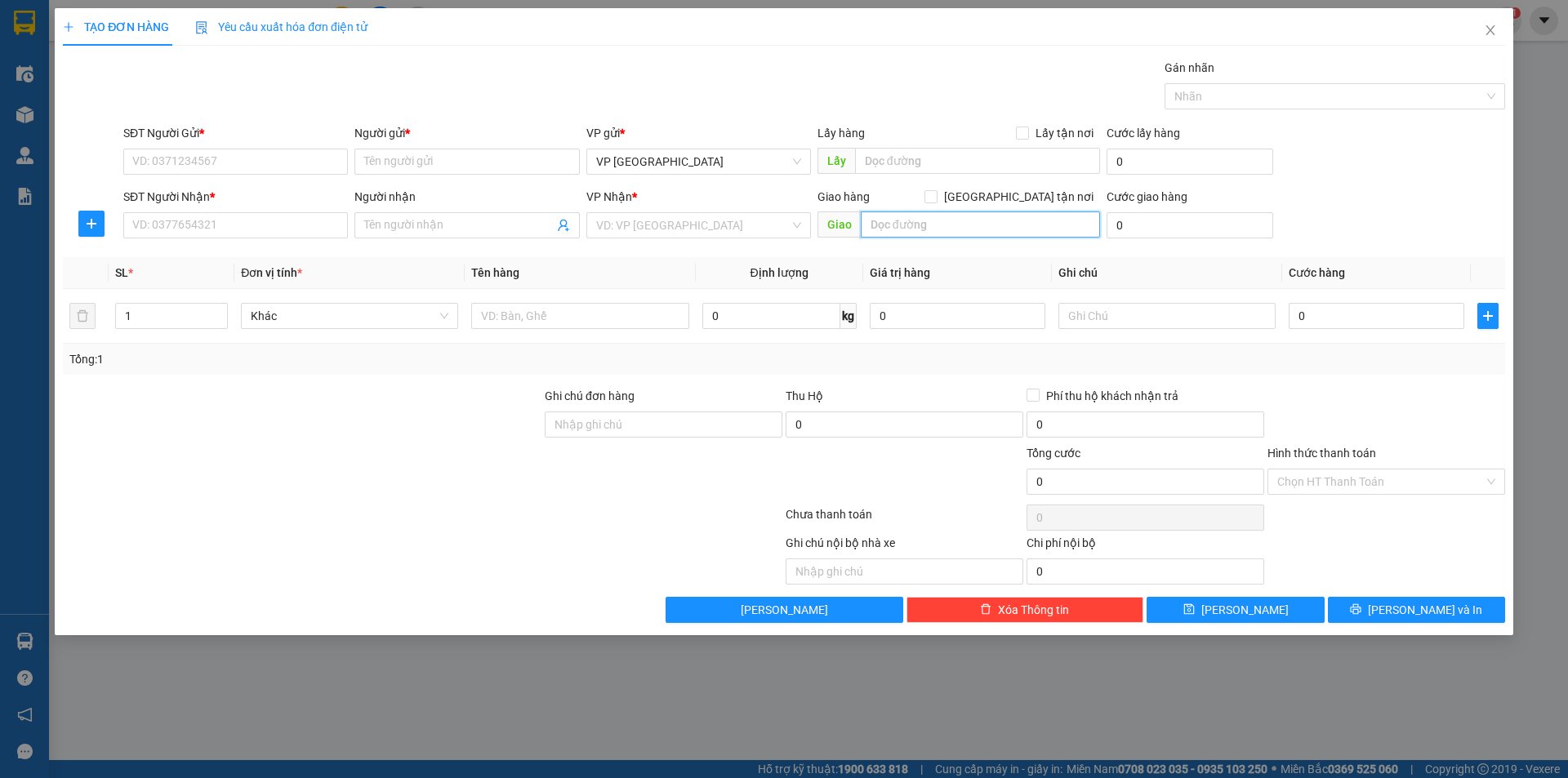
click at [945, 226] on input "text" at bounding box center [980, 225] width 240 height 26
type input "e"
type input "D"
type input "Đ"
click at [1487, 32] on icon "close" at bounding box center [1490, 30] width 13 height 13
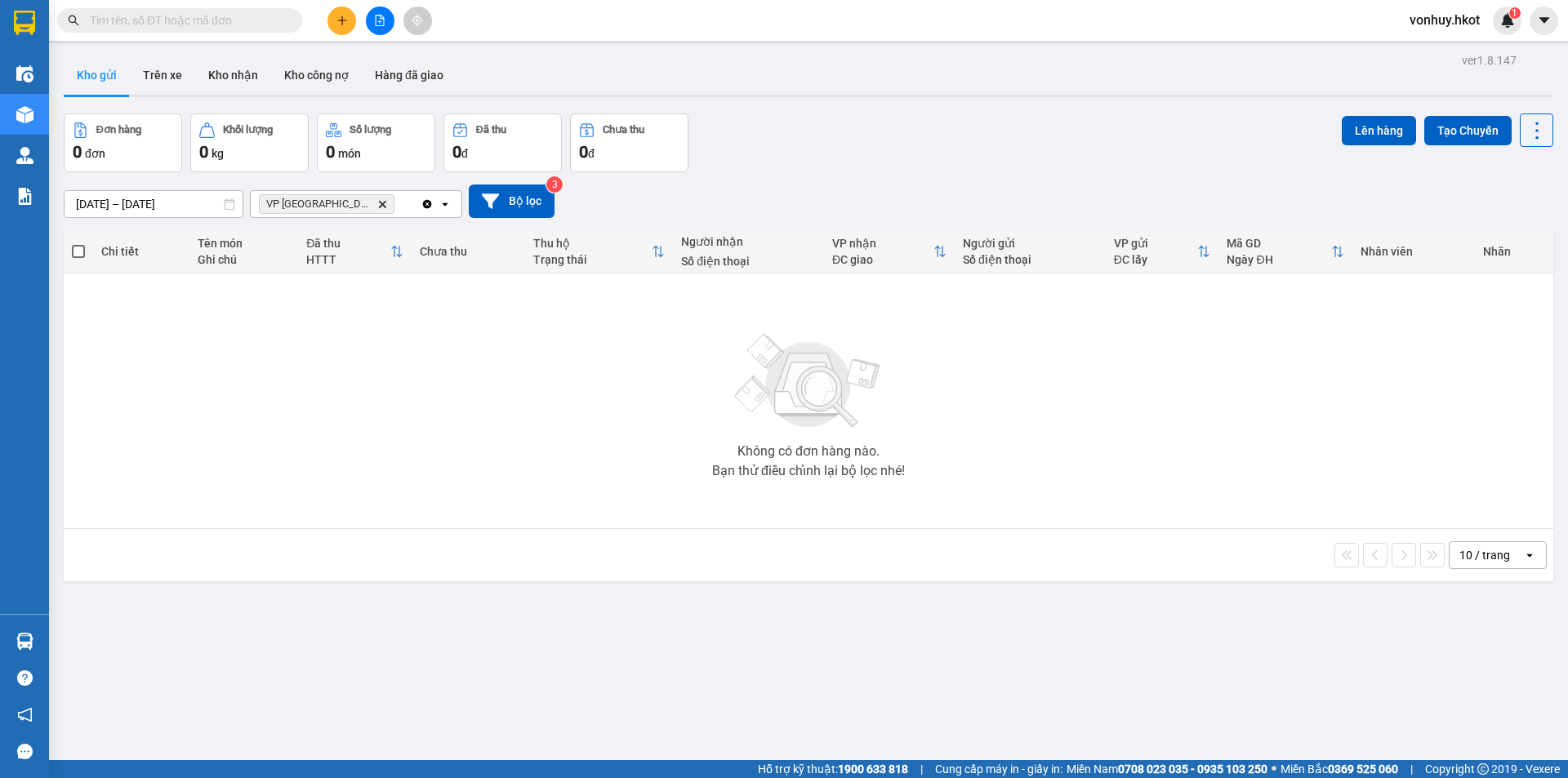
click at [379, 205] on icon "VP Đà Nẵng, close by backspace" at bounding box center [382, 204] width 7 height 7
click at [183, 70] on button "Trên xe" at bounding box center [162, 75] width 66 height 39
